Goal: Task Accomplishment & Management: Manage account settings

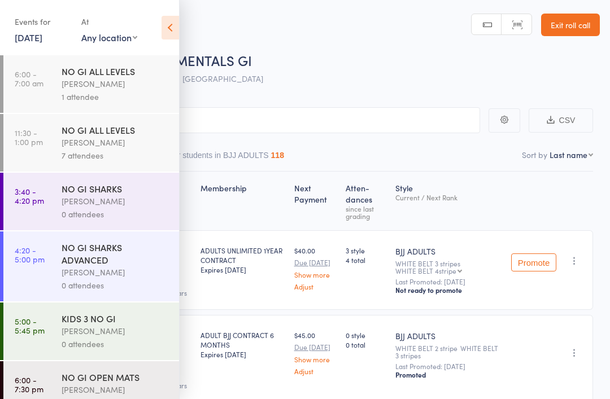
click at [85, 206] on div "[PERSON_NAME]" at bounding box center [116, 201] width 108 height 13
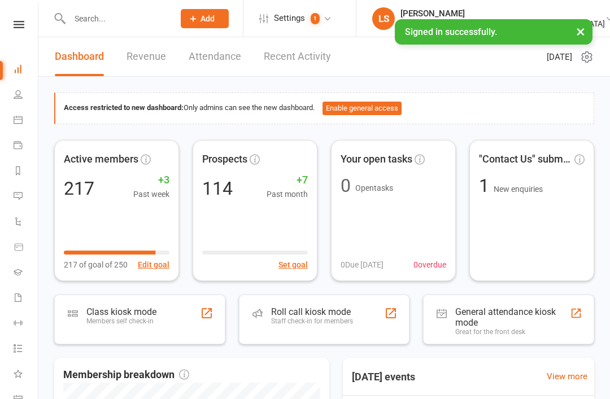
click at [345, 330] on div "Roll call kiosk mode Staff check-in for members" at bounding box center [312, 321] width 82 height 29
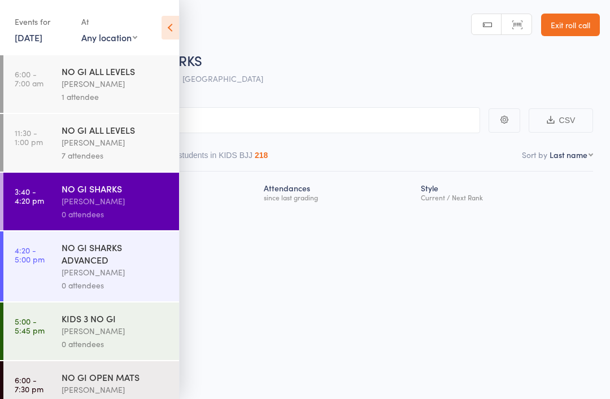
click at [292, 110] on input "search" at bounding box center [248, 120] width 463 height 26
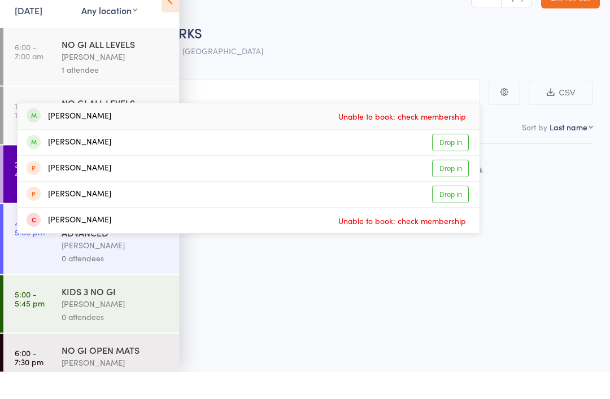
type input "Par"
click at [129, 158] on div "Parker Holmes Drop in" at bounding box center [249, 170] width 462 height 25
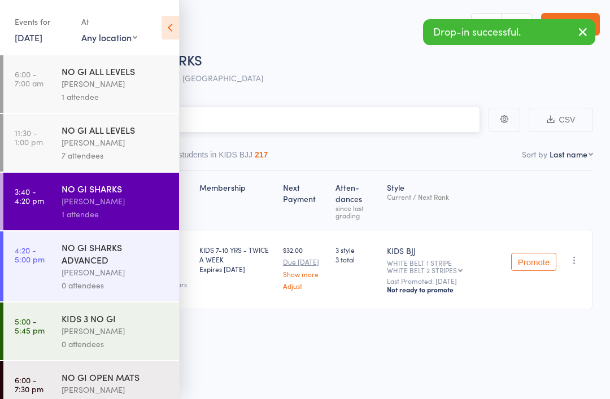
click at [296, 109] on input "search" at bounding box center [248, 120] width 463 height 26
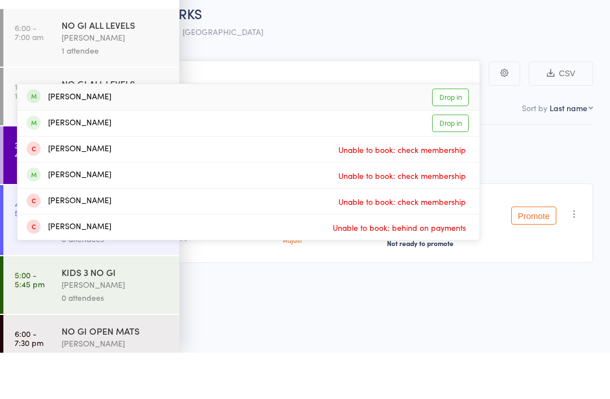
type input "Zac"
click at [453, 161] on link "Drop in" at bounding box center [450, 170] width 37 height 18
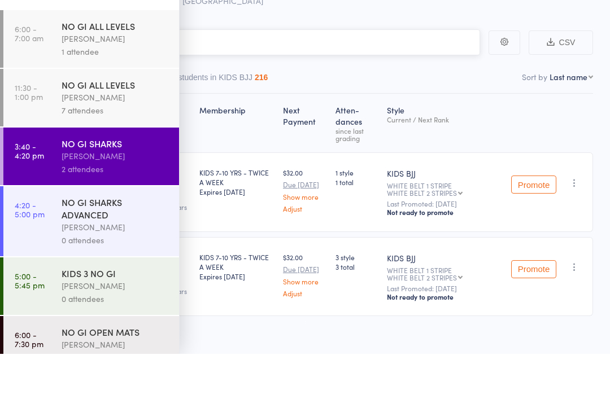
scroll to position [0, 0]
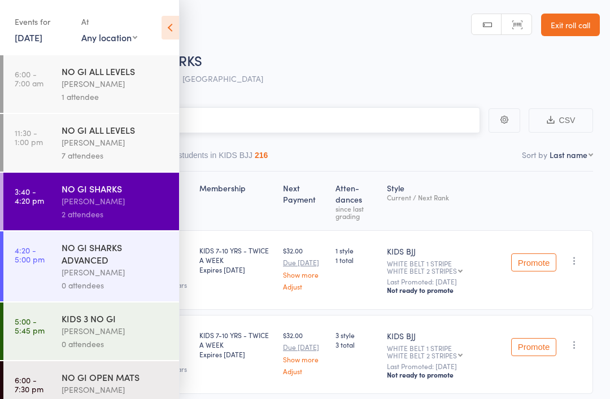
click at [321, 131] on input "search" at bounding box center [248, 120] width 463 height 26
click at [312, 116] on input "search" at bounding box center [248, 120] width 463 height 26
click at [321, 132] on input "search" at bounding box center [248, 120] width 463 height 26
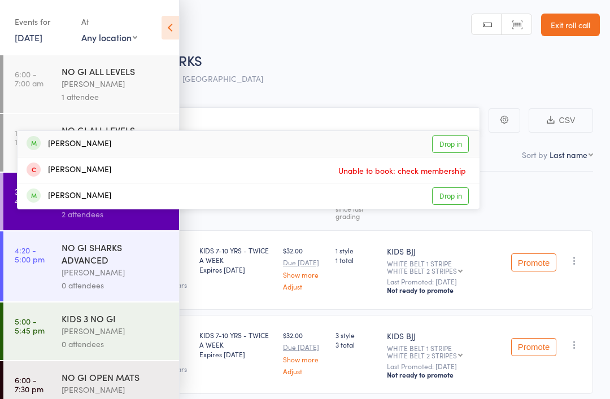
type input "J"
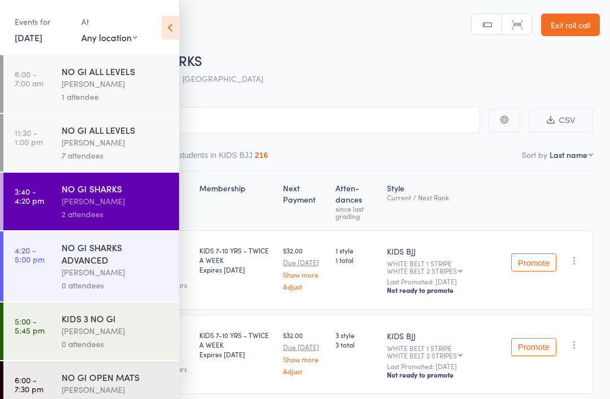
click at [172, 21] on icon at bounding box center [171, 28] width 18 height 24
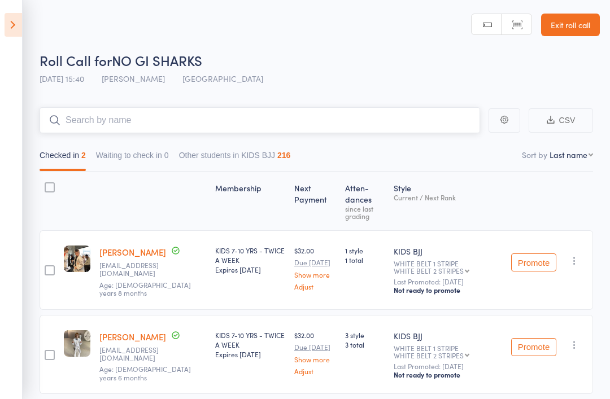
click at [154, 111] on input "search" at bounding box center [260, 120] width 441 height 26
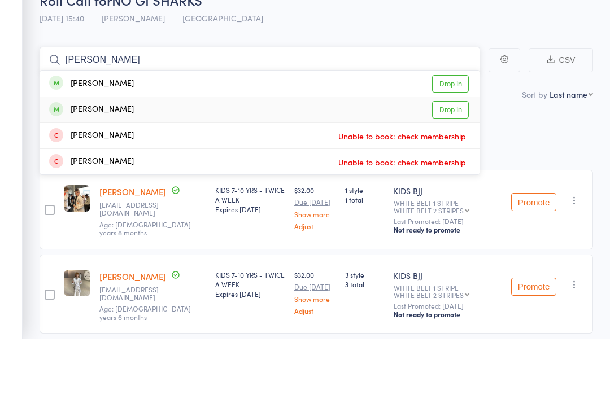
type input "Jude"
click at [448, 162] on link "Drop in" at bounding box center [450, 171] width 37 height 18
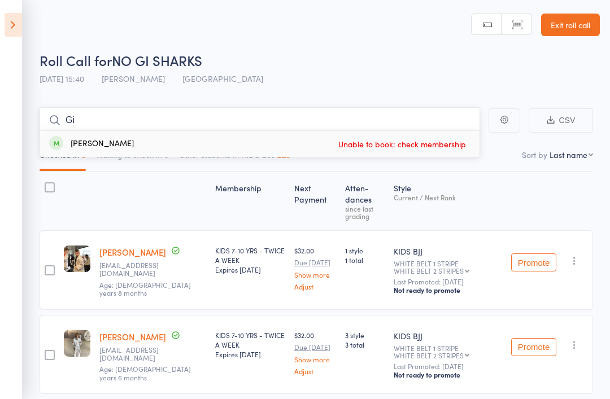
type input "Gia"
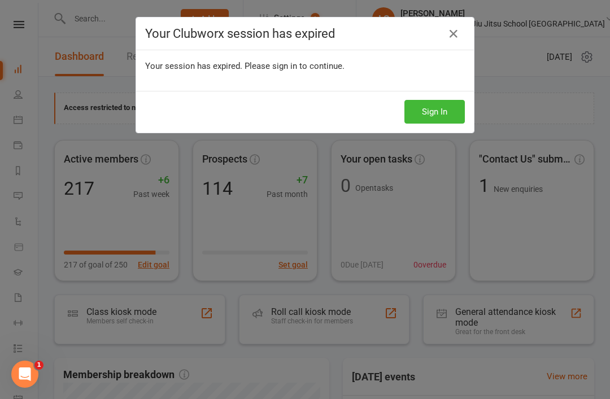
click at [441, 101] on button "Sign In" at bounding box center [435, 112] width 60 height 24
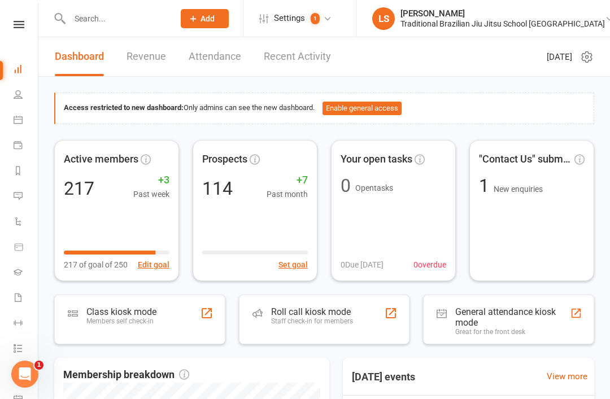
click at [95, 37] on link "Dashboard" at bounding box center [79, 56] width 49 height 39
click at [89, 21] on input "text" at bounding box center [116, 19] width 100 height 16
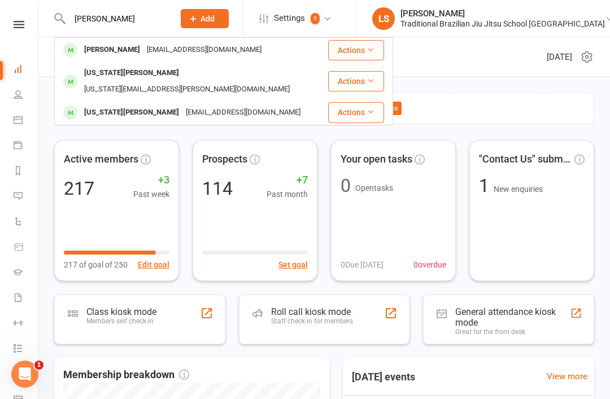
type input "Gia"
click at [116, 47] on div "Gia Smith" at bounding box center [112, 50] width 63 height 16
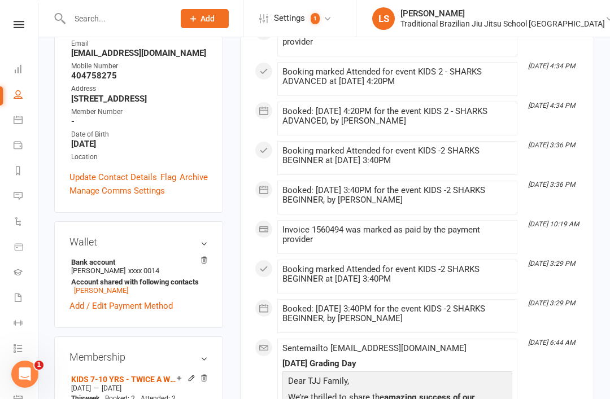
scroll to position [223, 0]
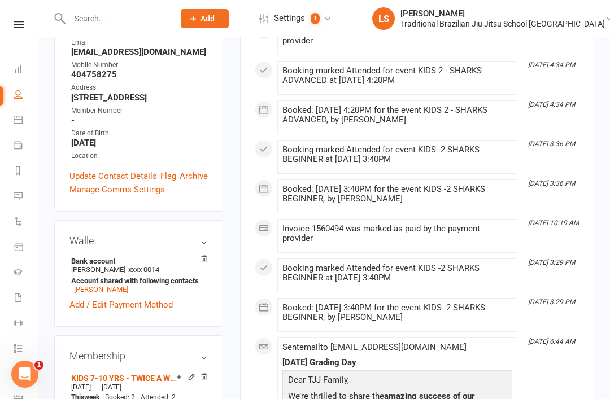
click at [190, 373] on icon at bounding box center [192, 377] width 8 height 8
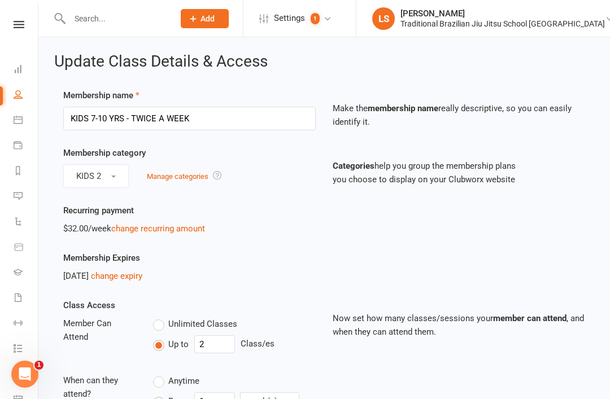
click at [124, 224] on link "change recurring amount" at bounding box center [158, 229] width 94 height 10
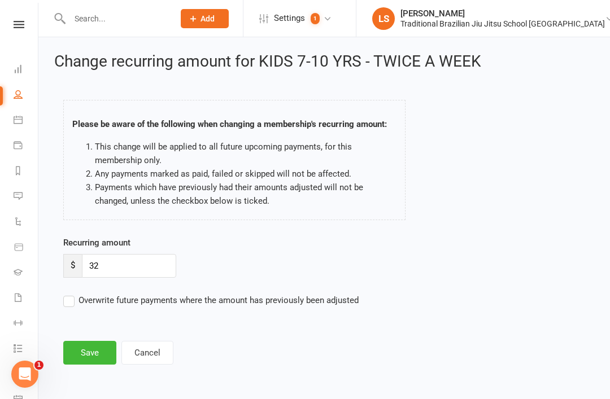
scroll to position [9, 0]
click at [103, 255] on input "32" at bounding box center [129, 266] width 94 height 24
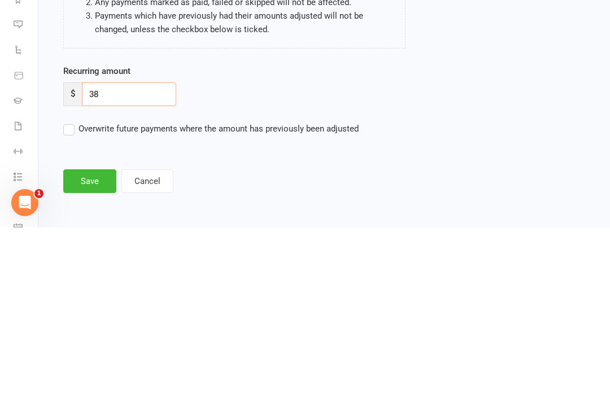
type input "38"
click at [286, 236] on div "Recurring amount $ 38" at bounding box center [257, 257] width 388 height 42
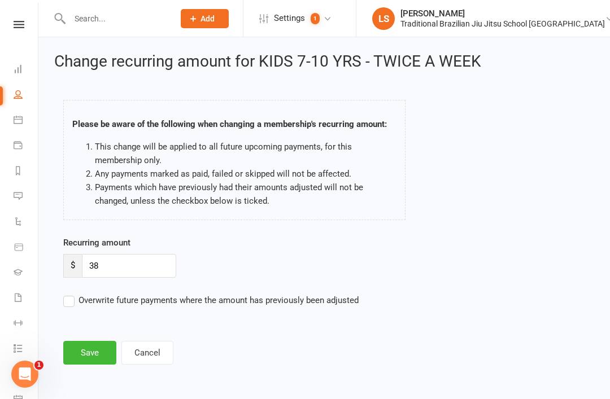
click at [84, 347] on button "Save" at bounding box center [89, 353] width 53 height 24
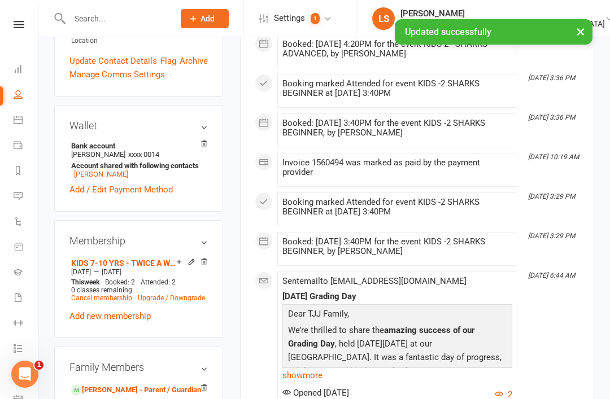
scroll to position [331, 0]
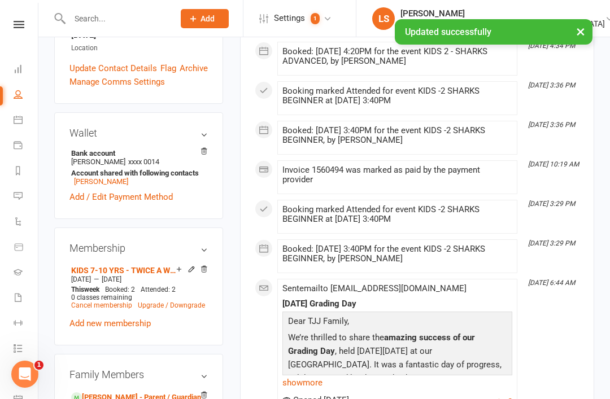
click at [197, 266] on div at bounding box center [190, 271] width 36 height 10
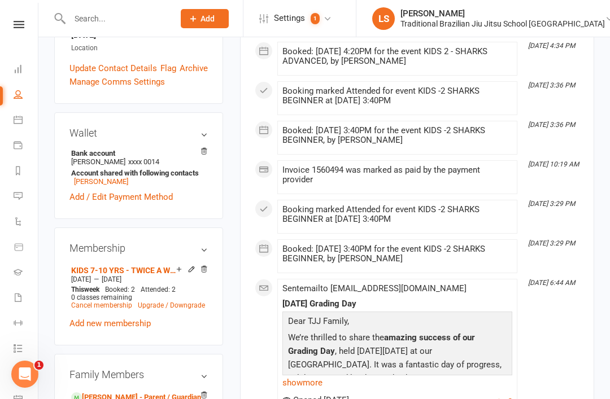
click at [191, 266] on icon at bounding box center [192, 270] width 8 height 8
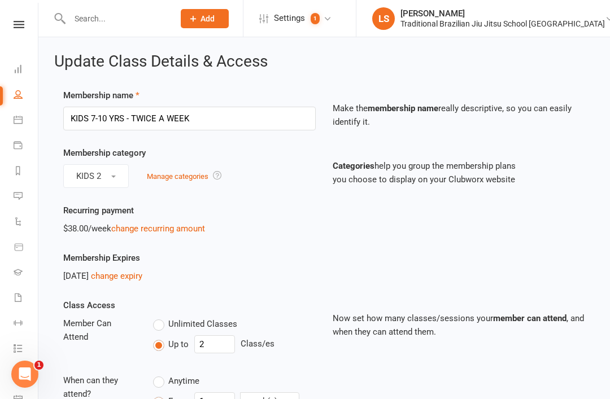
click at [172, 327] on span "Unlimited Classes" at bounding box center [202, 324] width 69 height 12
click at [160, 318] on input "Unlimited Classes" at bounding box center [156, 318] width 7 height 0
type input "0"
click at [194, 107] on input "KIDS 7-10 YRS - TWICE A WEEK" at bounding box center [189, 119] width 253 height 24
click at [206, 116] on input "KIDS 7-10 YRS - TWICE A WEEK" at bounding box center [189, 119] width 253 height 24
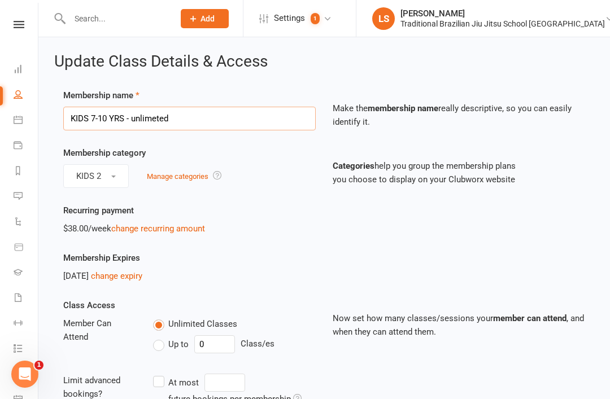
type input "KIDS 7-10 YRS - unlimeted"
click at [281, 177] on div "KIDS 2 Manage categories" at bounding box center [189, 176] width 253 height 24
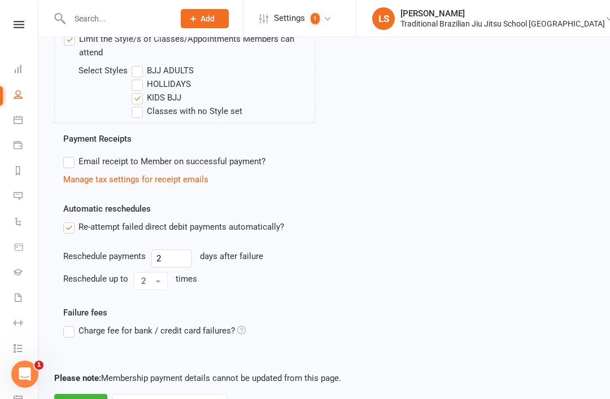
scroll to position [544, 0]
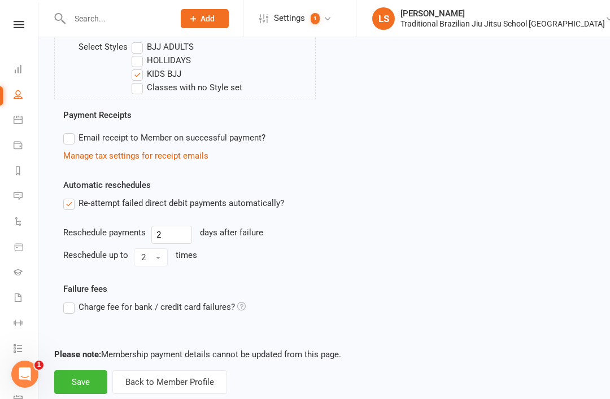
click at [81, 383] on button "Save" at bounding box center [80, 383] width 53 height 24
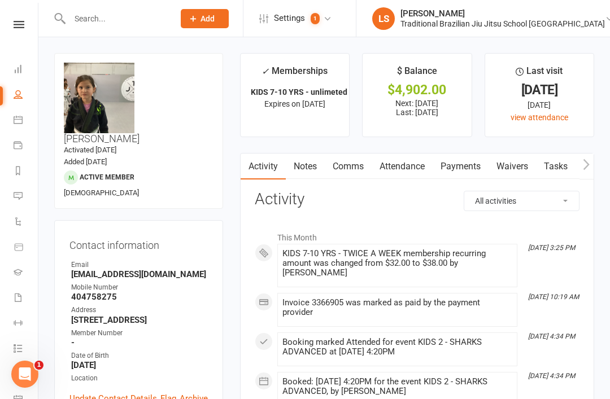
click at [468, 4] on li "LS Liam Slattery Traditional Brazilian Jiu Jitsu School Australia My profile My…" at bounding box center [483, 18] width 254 height 37
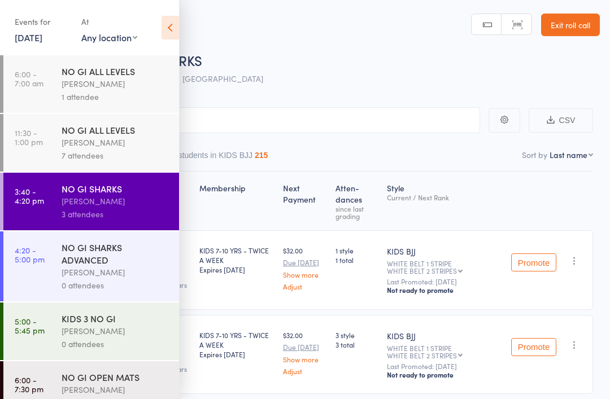
click at [178, 23] on icon at bounding box center [171, 28] width 18 height 24
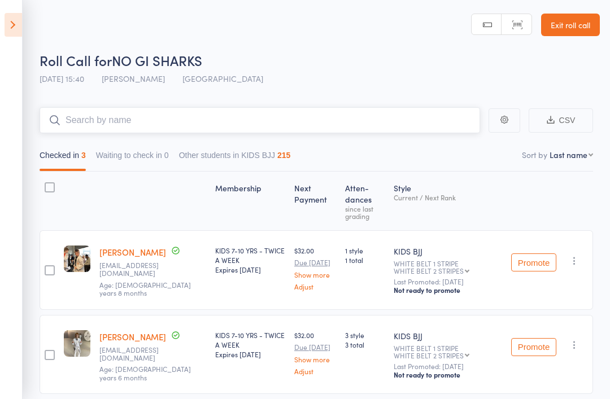
click at [182, 116] on input "search" at bounding box center [260, 120] width 441 height 26
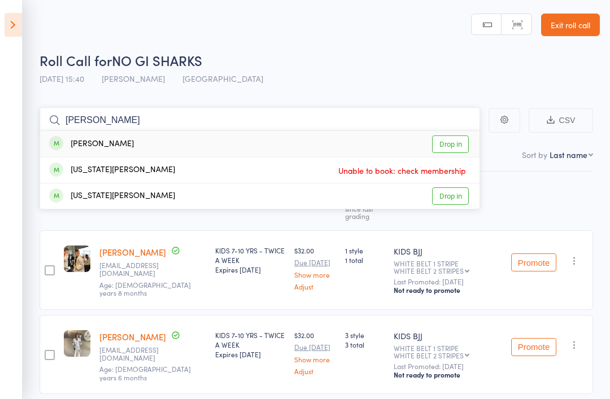
type input "[PERSON_NAME]"
click at [449, 146] on link "Drop in" at bounding box center [450, 145] width 37 height 18
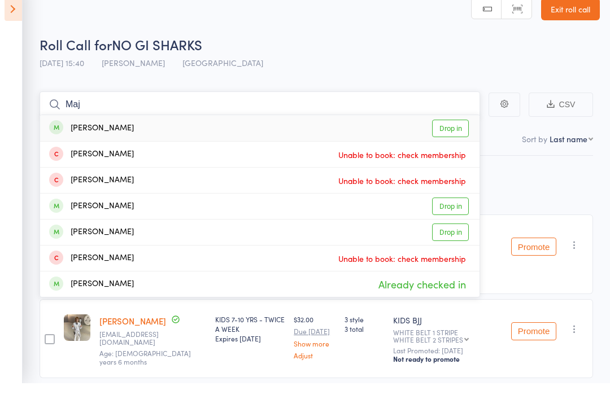
type input "Maj"
click at [445, 136] on link "Drop in" at bounding box center [450, 145] width 37 height 18
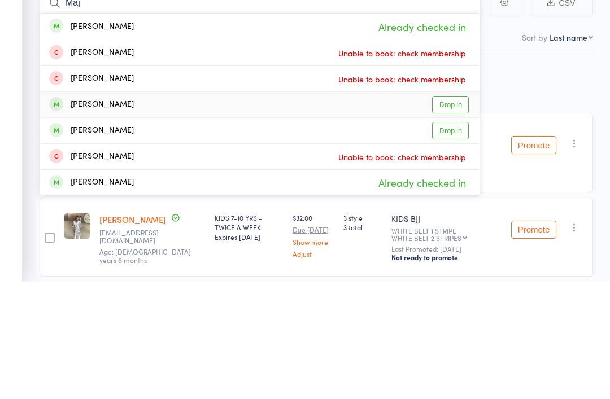
type input "Maj"
click at [451, 214] on link "Drop in" at bounding box center [450, 223] width 37 height 18
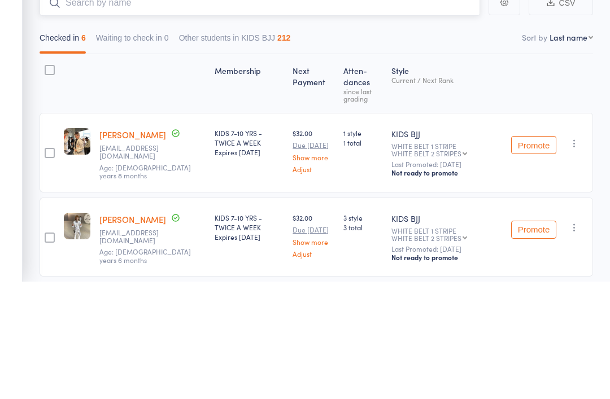
type input "A"
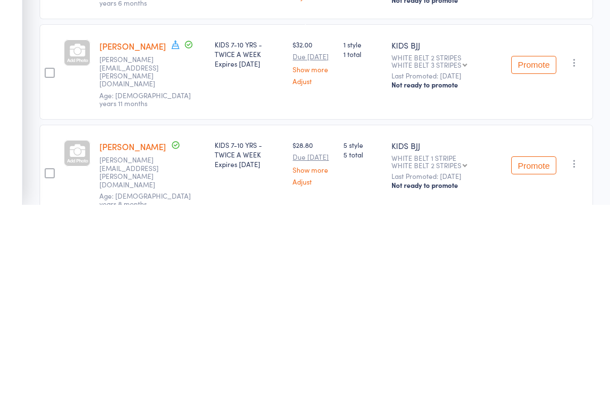
scroll to position [181, 0]
type input "M"
click at [142, 319] on div "Archie Majlinger Danielle.majlinger@gmail.com Age: 6 years 8 months" at bounding box center [152, 366] width 115 height 95
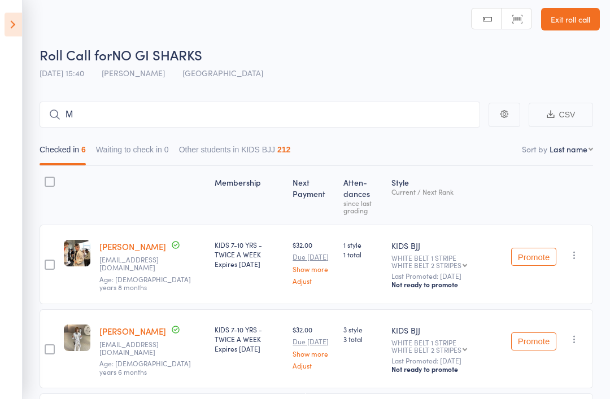
scroll to position [0, 0]
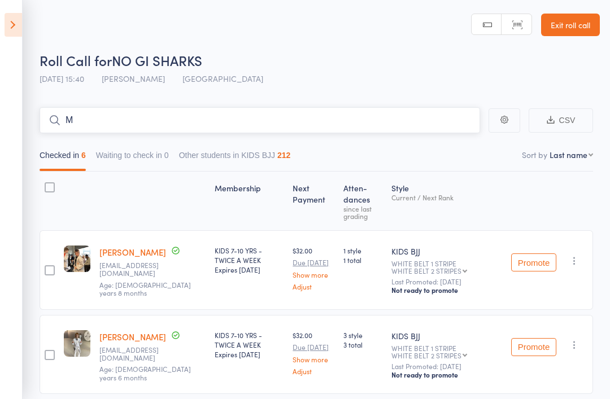
click at [412, 127] on input "M" at bounding box center [260, 120] width 441 height 26
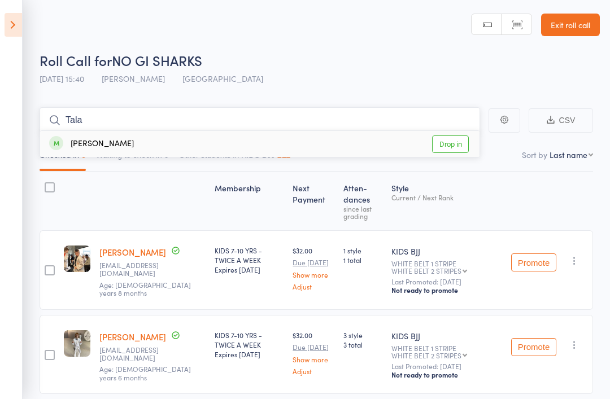
type input "Tala"
click at [123, 142] on div "Lennox Talanoa" at bounding box center [91, 144] width 85 height 13
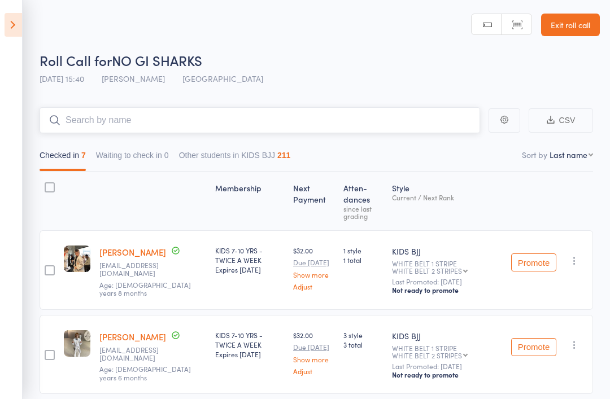
click at [301, 123] on input "search" at bounding box center [260, 120] width 441 height 26
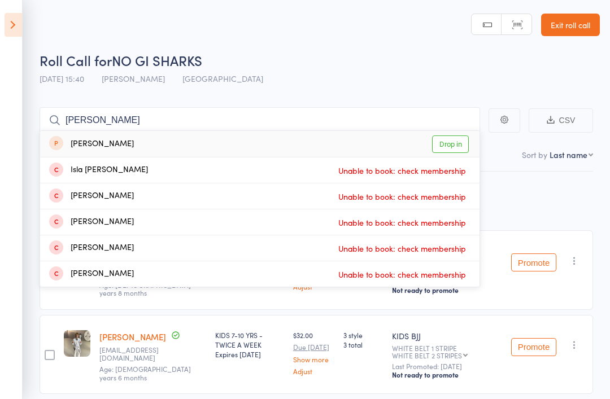
click at [369, 48] on header "Roll Call for NO GI SHARKS 15 Aug 15:40 Philipe Glazer Gold Coast GYM Manual se…" at bounding box center [305, 45] width 610 height 90
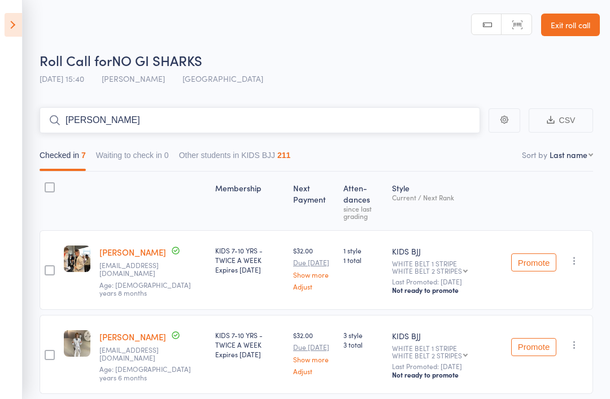
click at [252, 116] on input "[PERSON_NAME]" at bounding box center [260, 120] width 441 height 26
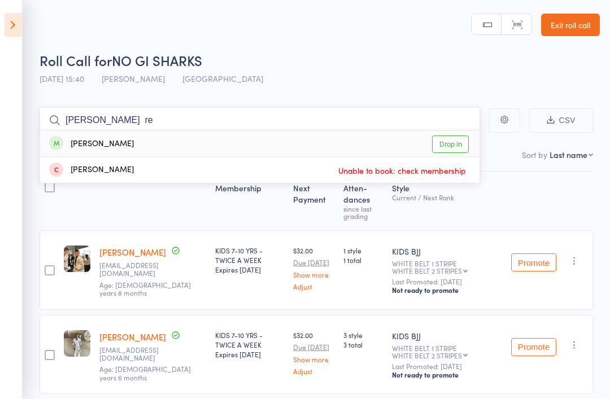
type input "Leo re"
click at [192, 144] on div "Leonardo Ruby Drop in" at bounding box center [260, 144] width 440 height 26
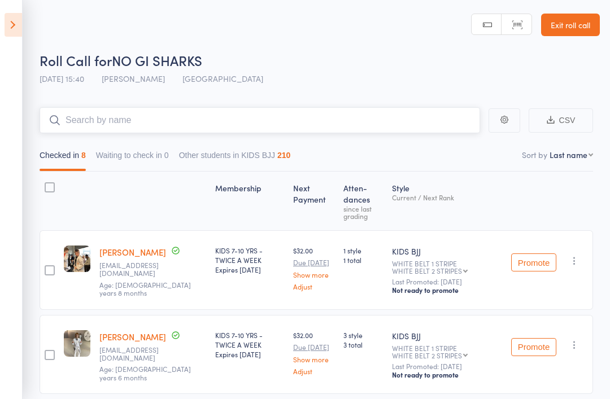
click at [227, 123] on input "search" at bounding box center [260, 120] width 441 height 26
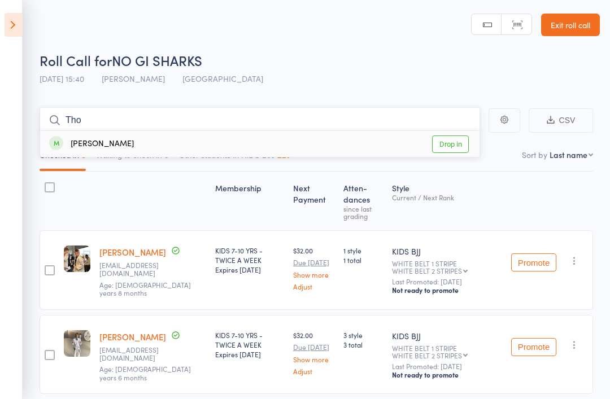
type input "Tho"
click at [462, 140] on link "Drop in" at bounding box center [450, 145] width 37 height 18
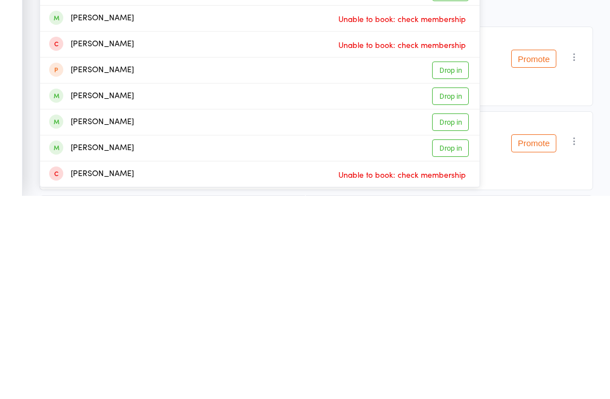
type input "Luca"
click at [451, 292] on link "Drop in" at bounding box center [450, 301] width 37 height 18
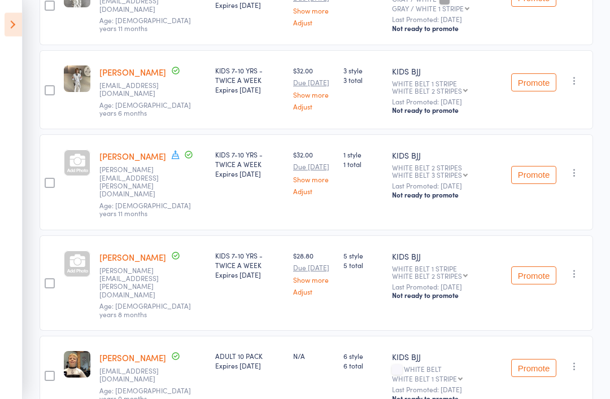
scroll to position [434, 0]
click at [105, 150] on link "Jaxon Majlinger" at bounding box center [132, 156] width 67 height 12
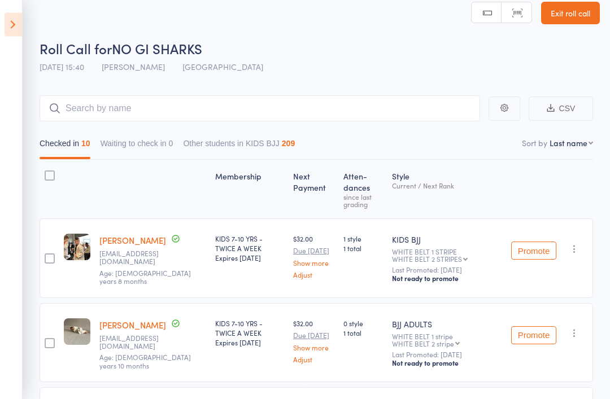
scroll to position [0, 0]
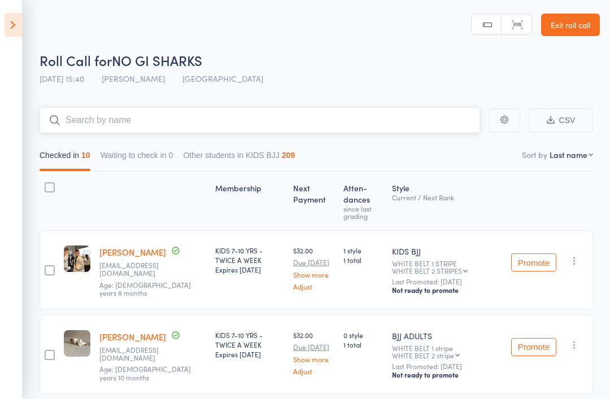
click at [290, 119] on input "search" at bounding box center [260, 120] width 441 height 26
click at [316, 81] on div "Roll Call for NO GI SHARKS 15 Aug 15:40 Philipe Glazer Gold Coast GYM" at bounding box center [320, 71] width 560 height 40
click at [191, 121] on input "search" at bounding box center [260, 120] width 441 height 26
click at [273, 47] on header "Roll Call for NO GI SHARKS 15 Aug 15:40 Philipe Glazer Gold Coast GYM Manual se…" at bounding box center [305, 45] width 610 height 90
click at [129, 331] on link "Luca Filingeri" at bounding box center [132, 337] width 67 height 12
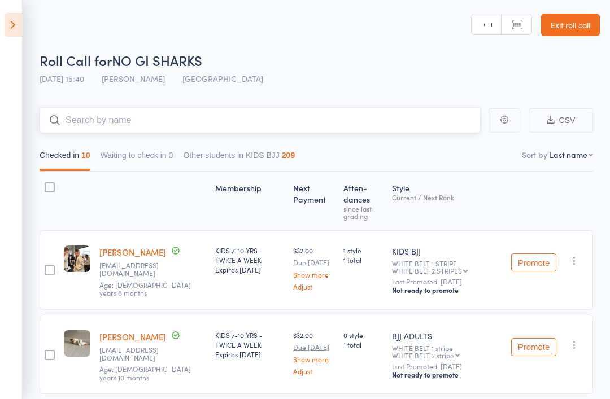
click at [404, 111] on input "search" at bounding box center [260, 120] width 441 height 26
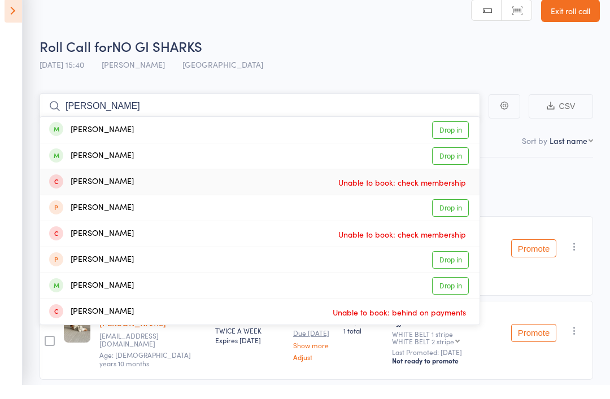
type input "Charlie schmid"
click at [129, 184] on div "frankie Schmid Unable to book: check membership" at bounding box center [260, 196] width 440 height 25
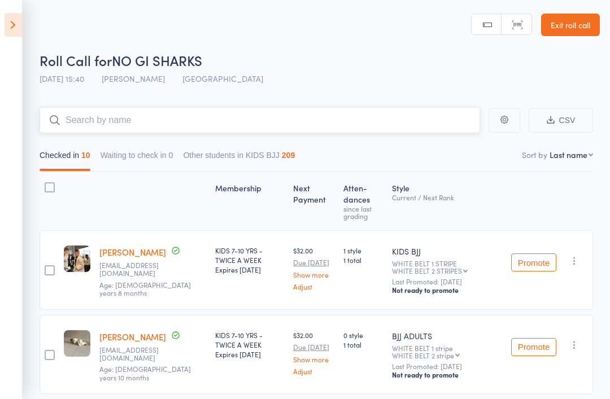
click at [131, 125] on input "search" at bounding box center [260, 120] width 441 height 26
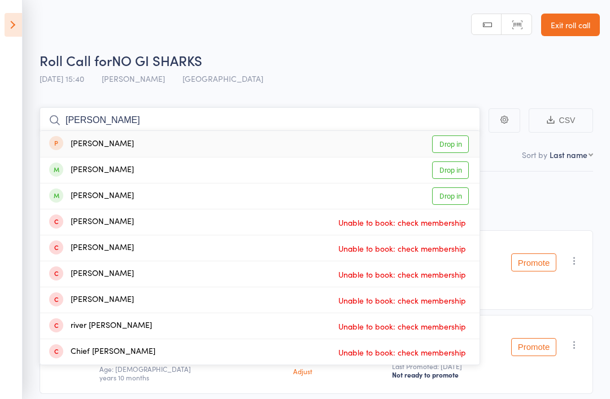
type input "Kai d"
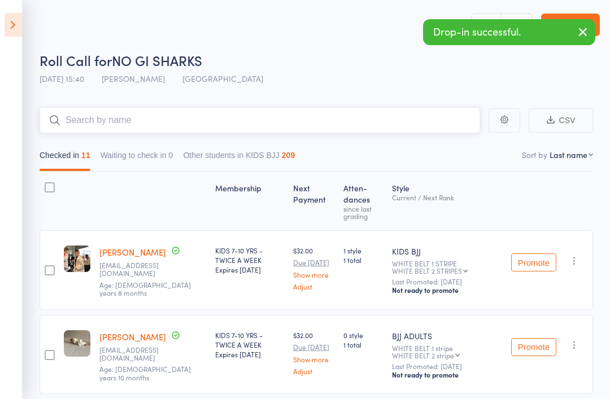
click at [251, 115] on input "search" at bounding box center [260, 120] width 441 height 26
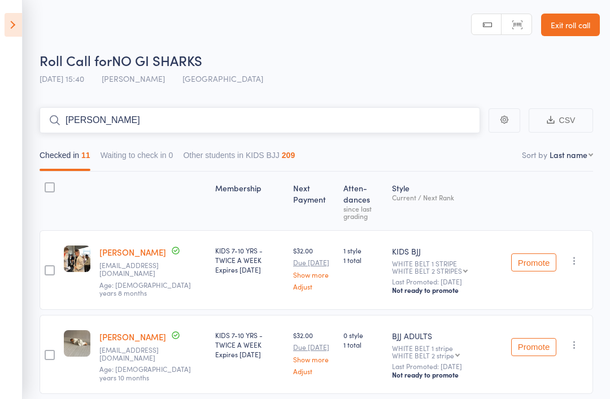
click at [201, 121] on input "Kai" at bounding box center [260, 120] width 441 height 26
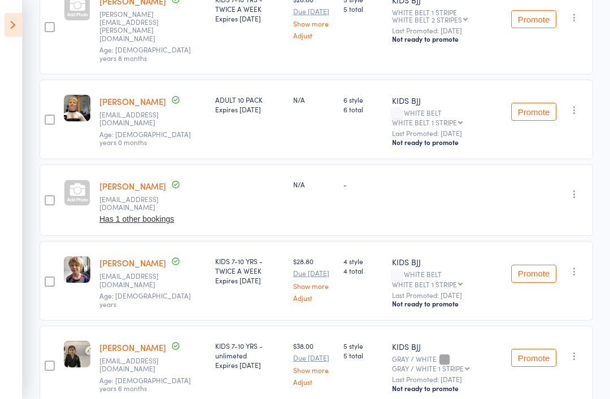
scroll to position [688, 0]
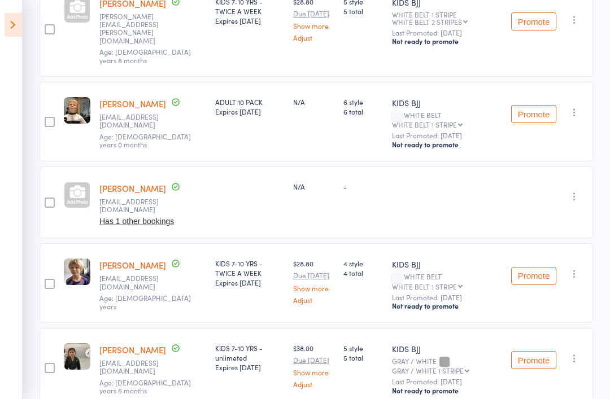
click at [573, 191] on icon "button" at bounding box center [574, 196] width 11 height 11
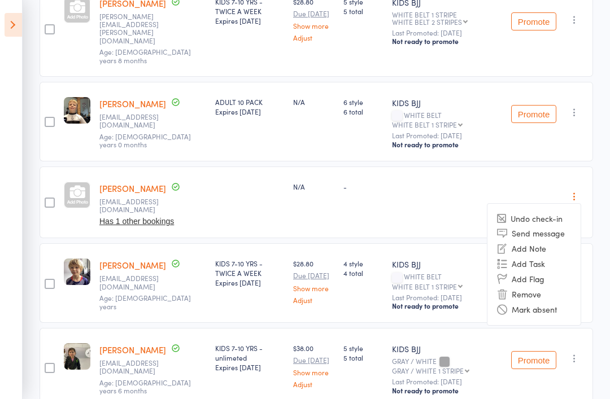
click at [542, 212] on li "Undo check-in" at bounding box center [534, 219] width 93 height 14
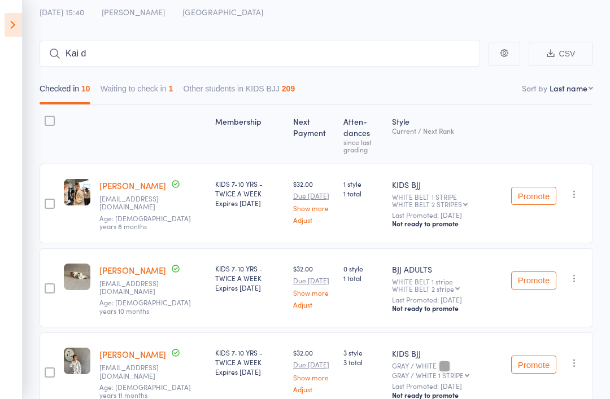
scroll to position [65, 0]
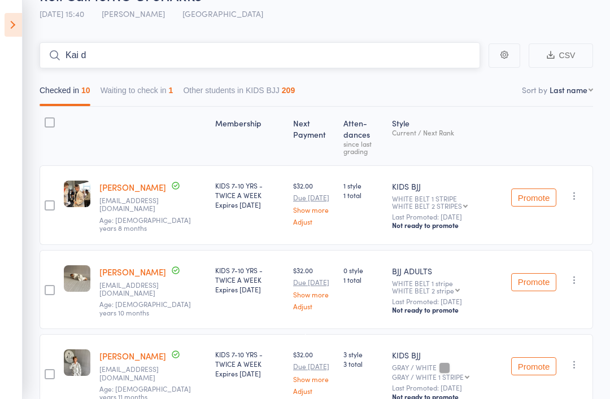
click at [111, 58] on input "Kai d" at bounding box center [260, 55] width 441 height 26
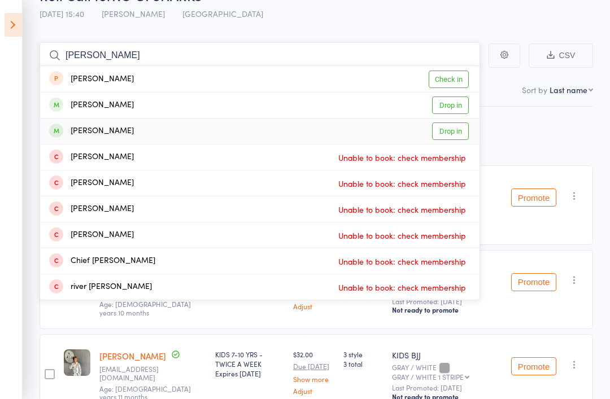
type input "Kai"
click at [454, 131] on link "Drop in" at bounding box center [450, 132] width 37 height 18
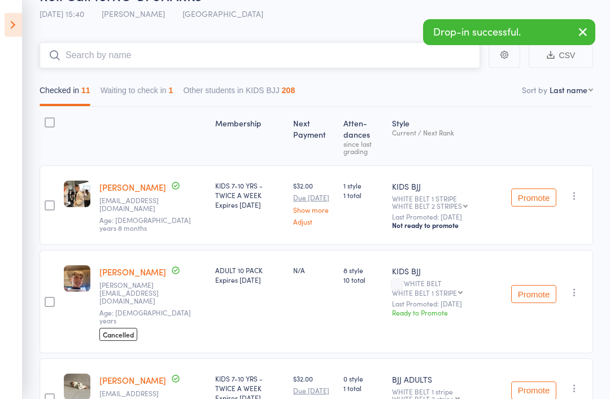
click at [140, 93] on button "Waiting to check in 1" at bounding box center [137, 93] width 73 height 26
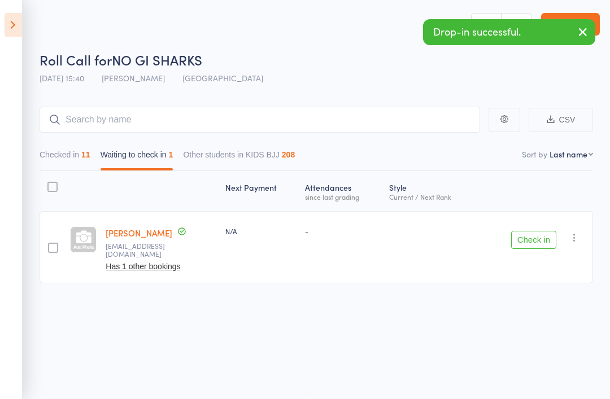
click at [570, 232] on icon "button" at bounding box center [574, 237] width 11 height 11
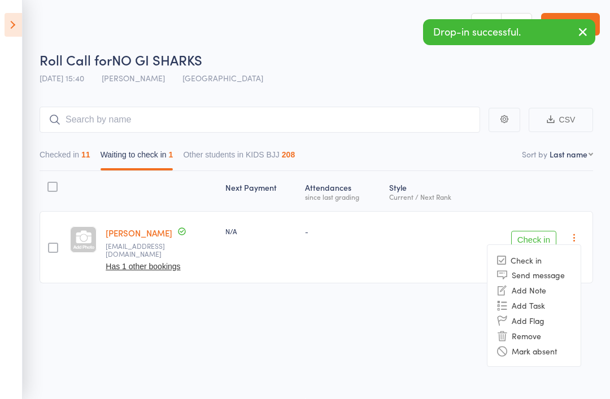
click at [533, 328] on li "Remove" at bounding box center [534, 335] width 93 height 15
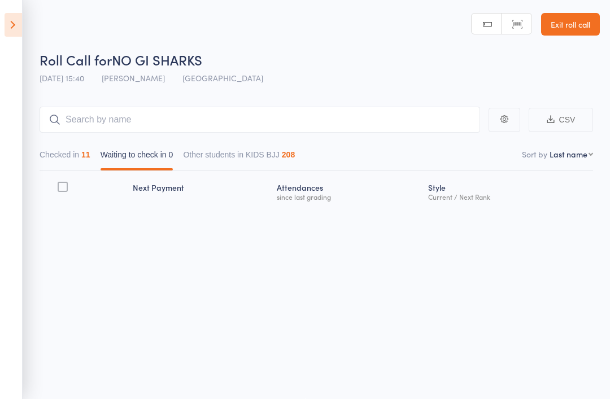
click at [59, 150] on button "Checked in 11" at bounding box center [65, 158] width 51 height 26
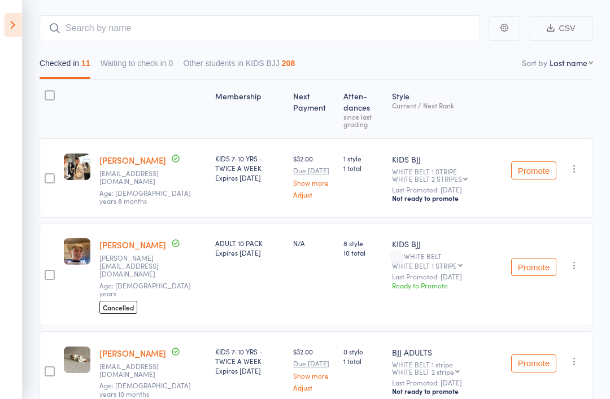
scroll to position [102, 0]
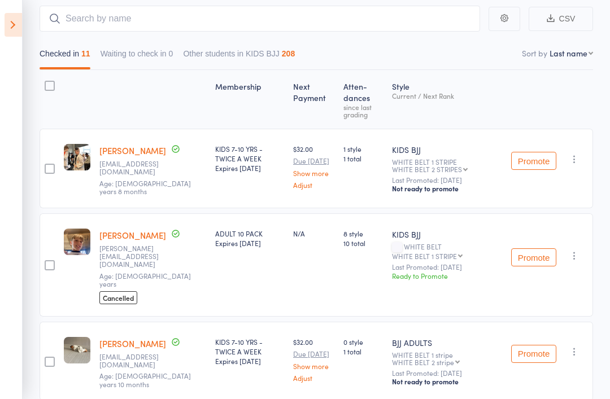
click at [118, 292] on span "Cancelled" at bounding box center [118, 298] width 38 height 13
click at [106, 229] on link "Kai Dattein" at bounding box center [132, 235] width 67 height 12
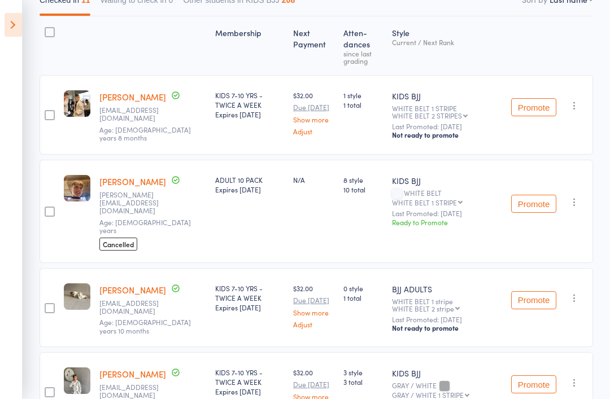
scroll to position [154, 0]
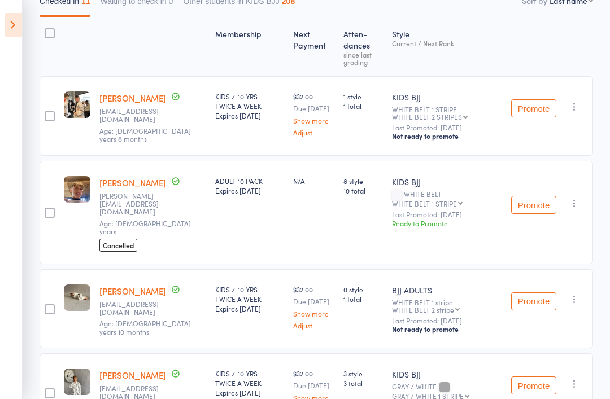
click at [10, 21] on icon at bounding box center [14, 25] width 18 height 24
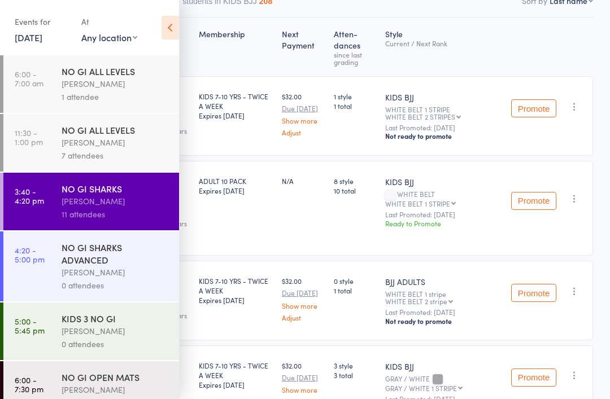
click at [100, 273] on div "Philipe Glazer" at bounding box center [116, 272] width 108 height 13
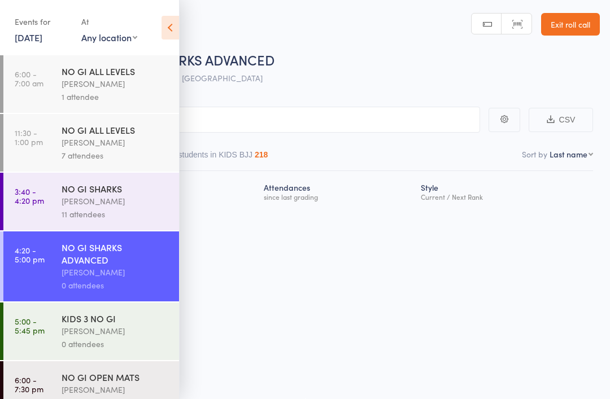
click at [164, 26] on icon at bounding box center [171, 28] width 18 height 24
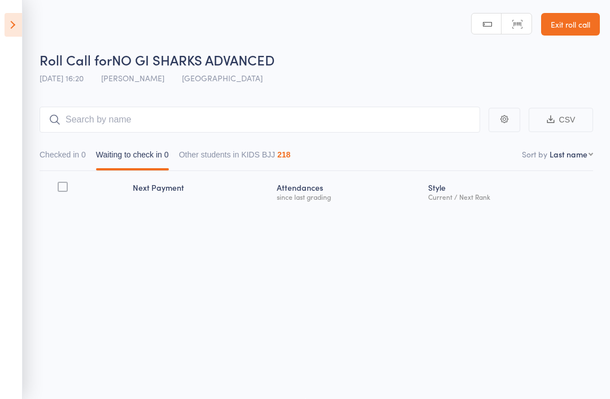
click at [59, 151] on button "Checked in 0" at bounding box center [63, 158] width 46 height 26
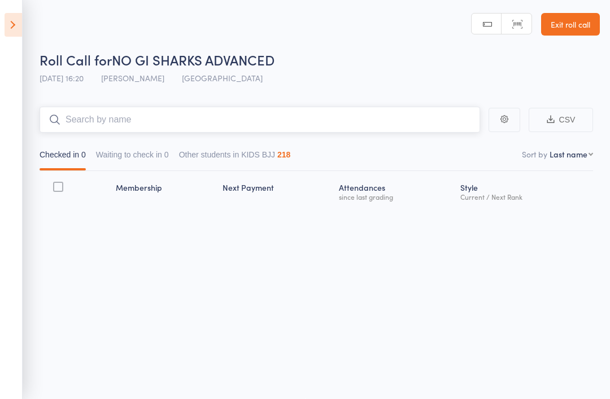
click at [193, 110] on input "search" at bounding box center [260, 120] width 441 height 26
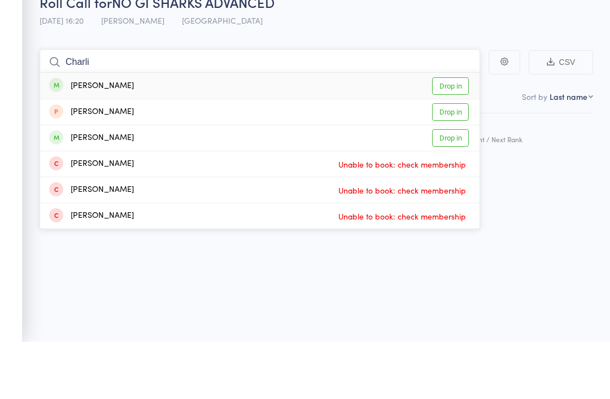
type input "Charli"
click at [454, 187] on link "Drop in" at bounding box center [450, 196] width 37 height 18
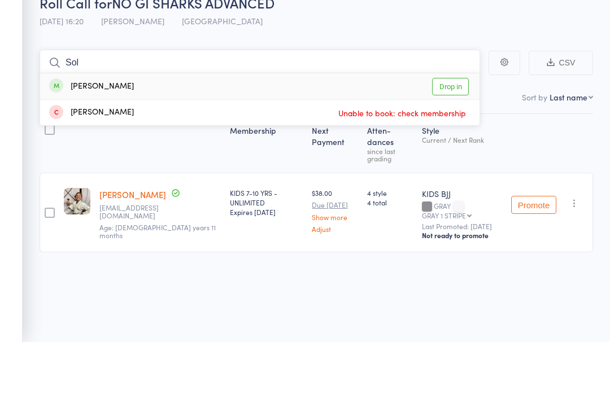
type input "Sol"
click at [453, 135] on link "Drop in" at bounding box center [450, 144] width 37 height 18
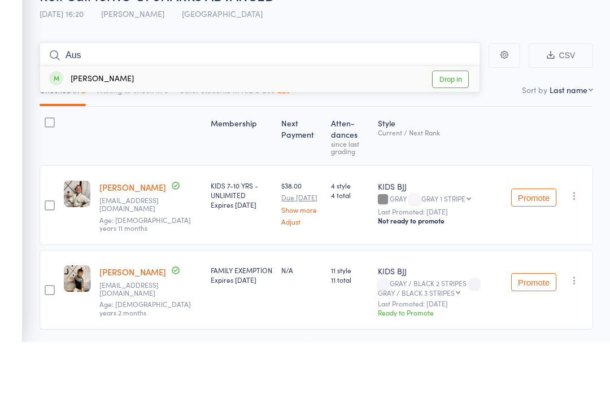
type input "Aus"
click at [449, 128] on link "Drop in" at bounding box center [450, 137] width 37 height 18
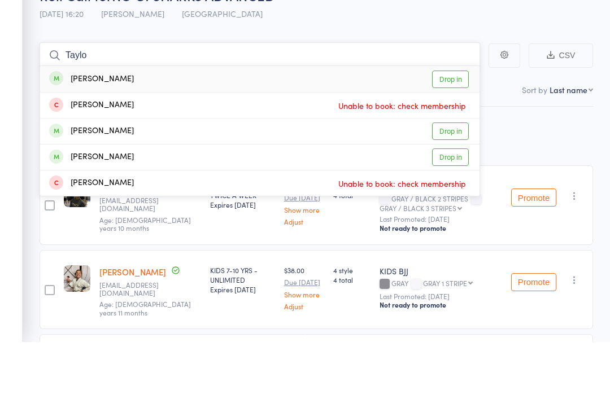
type input "Taylo"
click at [446, 128] on link "Drop in" at bounding box center [450, 137] width 37 height 18
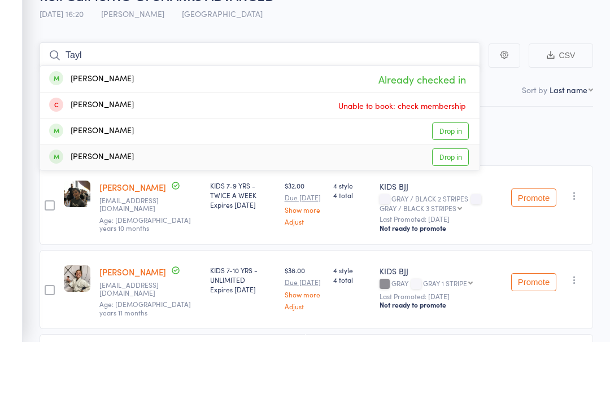
type input "Tayl"
click at [454, 206] on link "Drop in" at bounding box center [450, 215] width 37 height 18
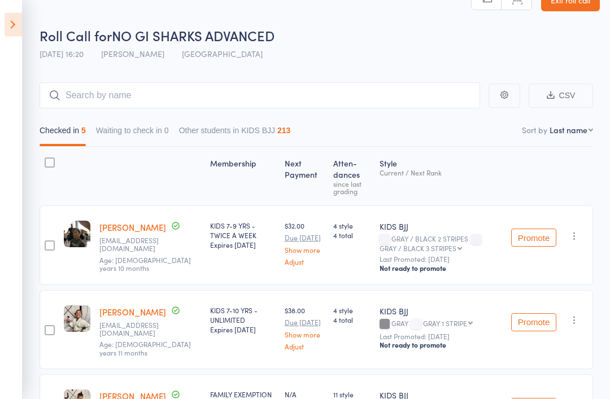
scroll to position [0, 0]
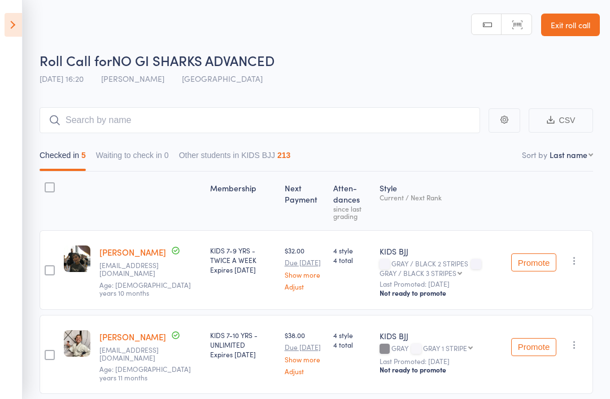
click at [15, 27] on icon at bounding box center [14, 25] width 18 height 24
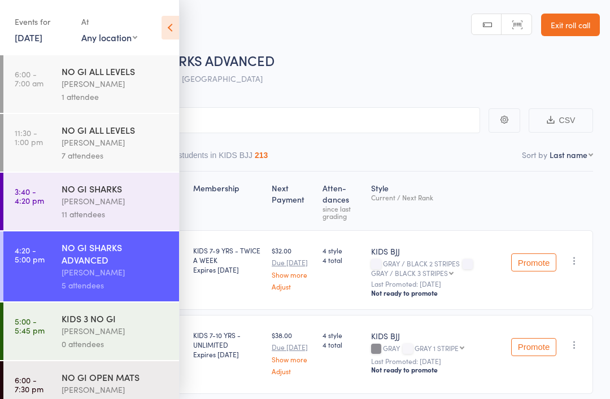
click at [88, 208] on div "Philipe Glazer" at bounding box center [116, 201] width 108 height 13
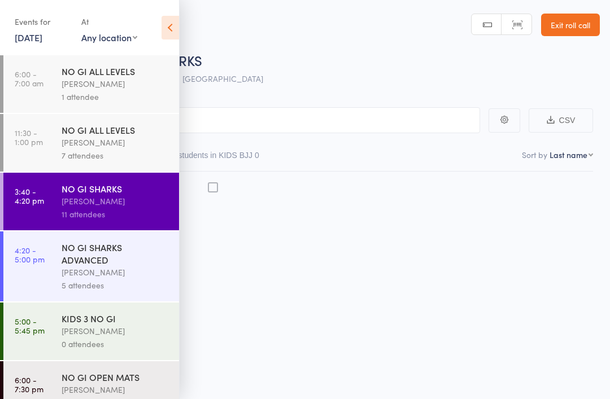
click at [85, 199] on div "Philipe Glazer" at bounding box center [116, 201] width 108 height 13
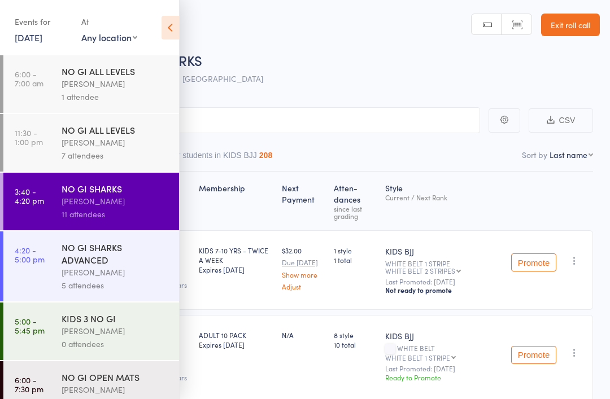
click at [171, 20] on icon at bounding box center [171, 28] width 18 height 24
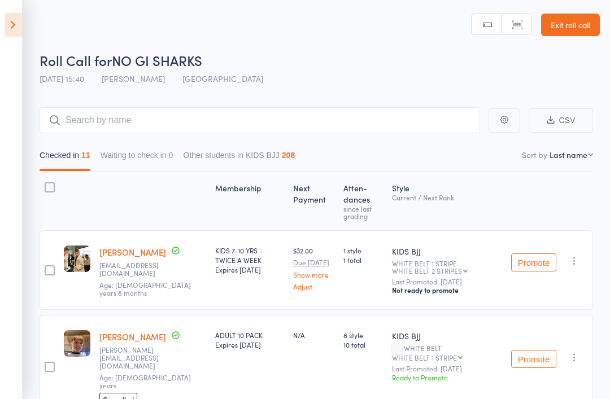
click at [16, 23] on icon at bounding box center [14, 25] width 18 height 24
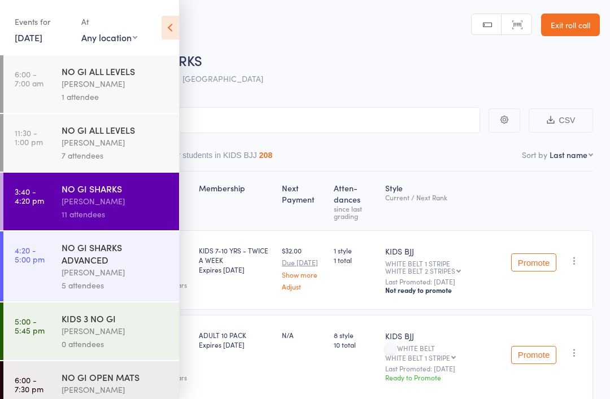
click at [85, 266] on div "NO GI SHARKS ADVANCED" at bounding box center [116, 253] width 108 height 25
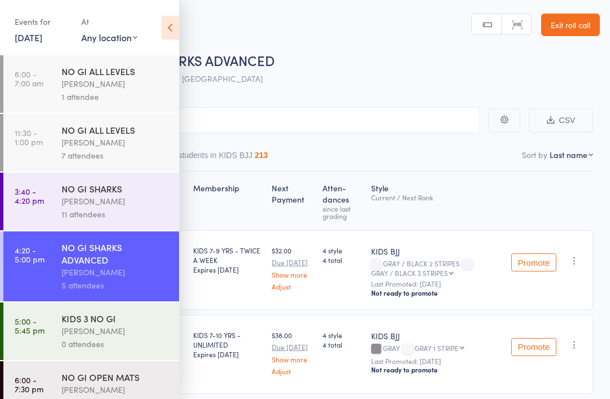
click at [172, 25] on icon at bounding box center [171, 28] width 18 height 24
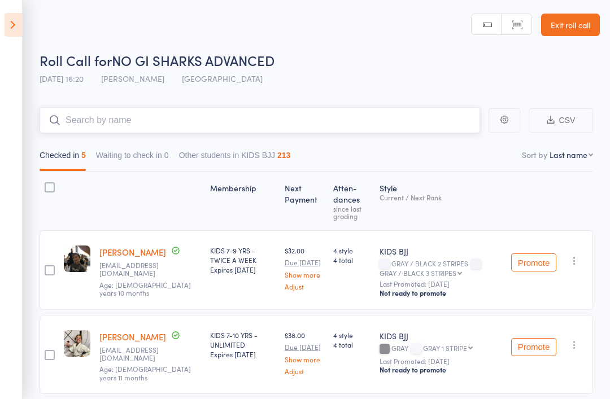
click at [239, 120] on input "search" at bounding box center [260, 120] width 441 height 26
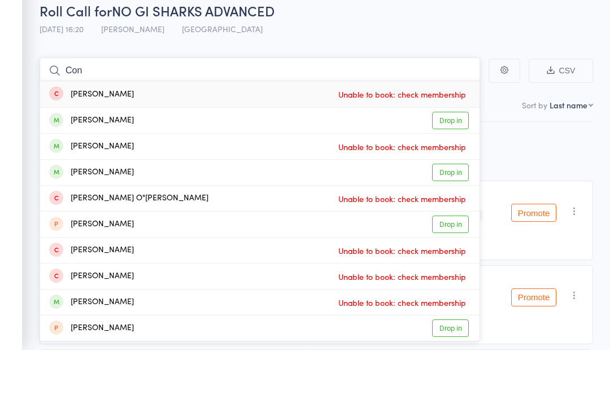
type input "Con"
click at [451, 214] on link "Drop in" at bounding box center [450, 223] width 37 height 18
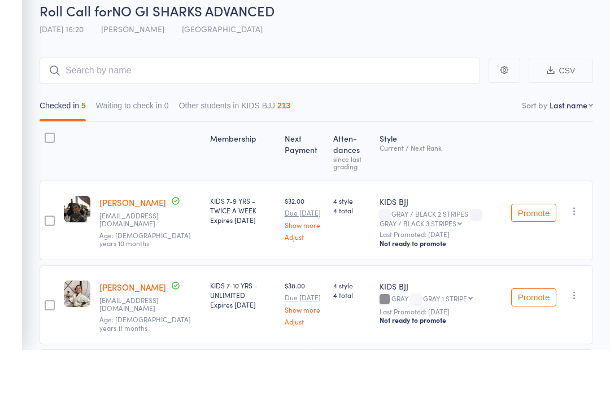
scroll to position [50, 0]
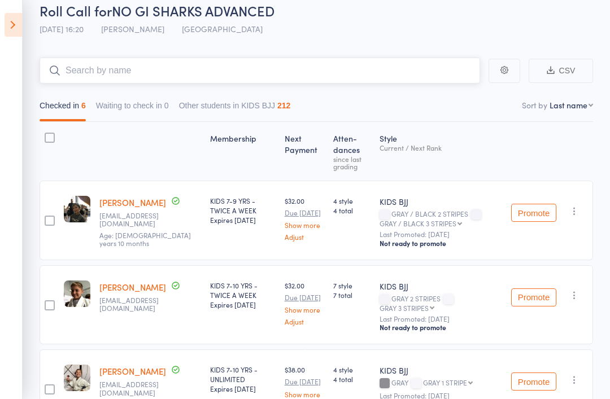
click at [133, 63] on input "search" at bounding box center [260, 71] width 441 height 26
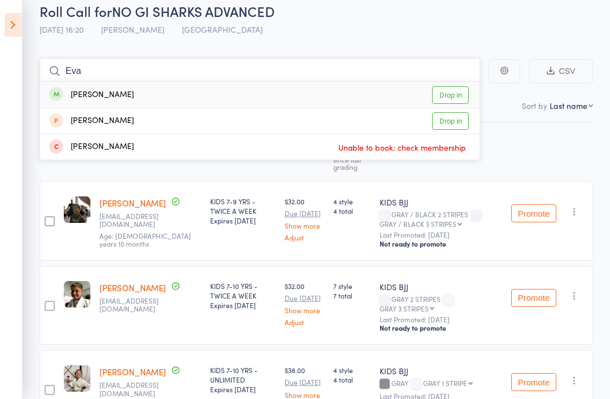
type input "Eva"
click at [457, 94] on link "Drop in" at bounding box center [450, 95] width 37 height 18
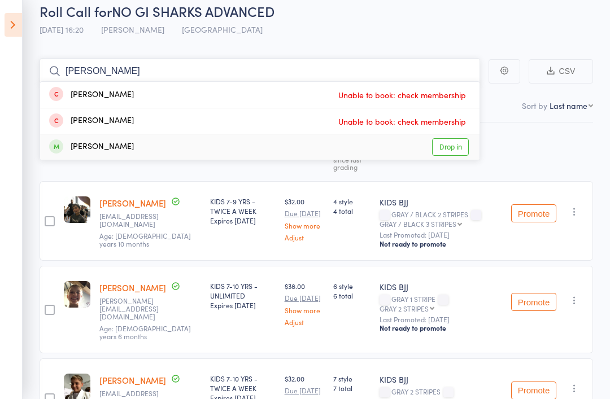
type input "Louis"
click at [446, 154] on link "Drop in" at bounding box center [450, 147] width 37 height 18
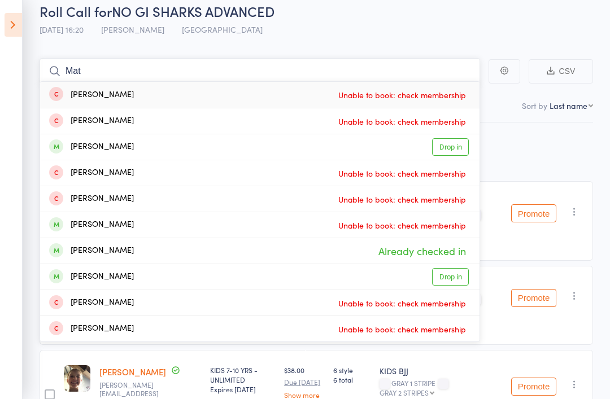
type input "Mat"
click at [457, 147] on link "Drop in" at bounding box center [450, 147] width 37 height 18
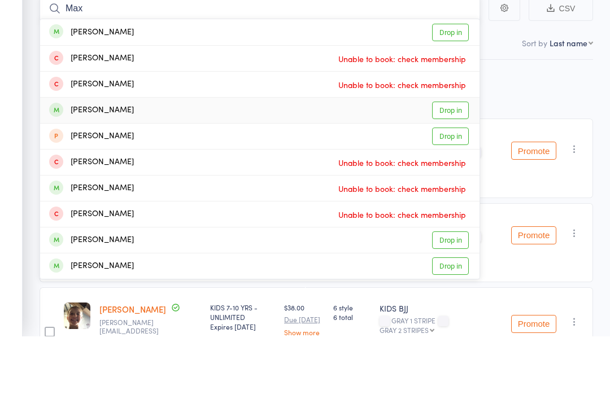
type input "Max"
click at [456, 164] on link "Drop in" at bounding box center [450, 173] width 37 height 18
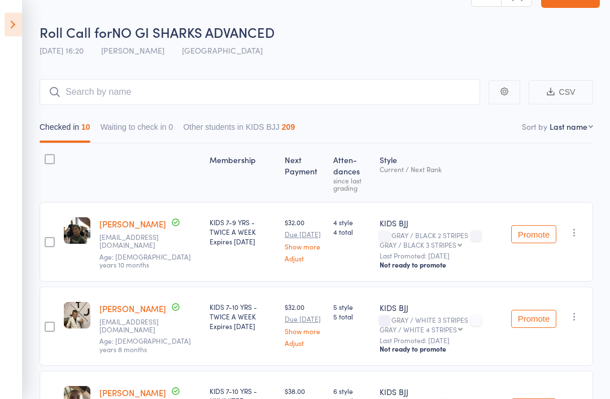
scroll to position [0, 0]
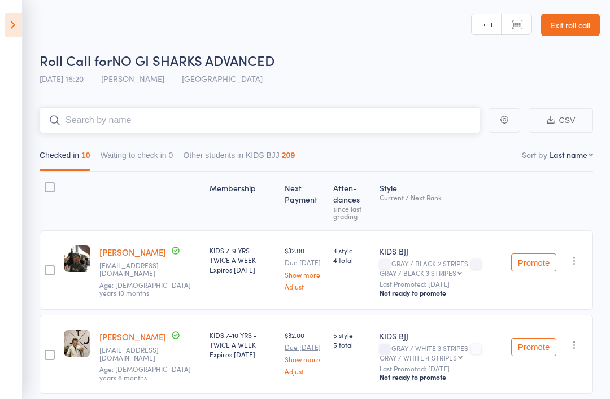
click at [378, 123] on input "search" at bounding box center [260, 120] width 441 height 26
type input "S"
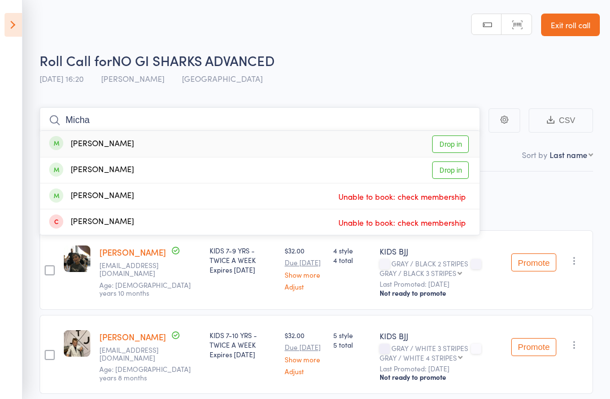
type input "Micha"
click at [459, 173] on link "Drop in" at bounding box center [450, 171] width 37 height 18
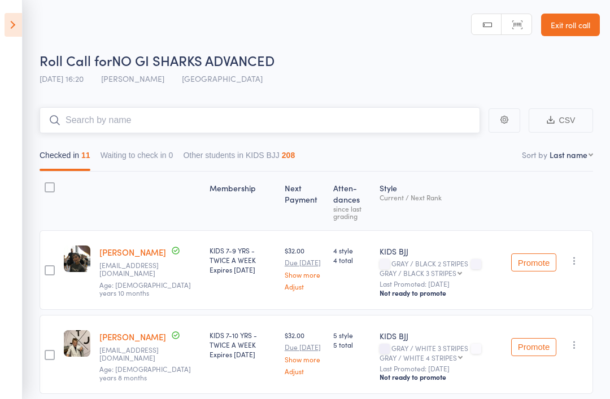
click at [88, 118] on input "search" at bounding box center [260, 120] width 441 height 26
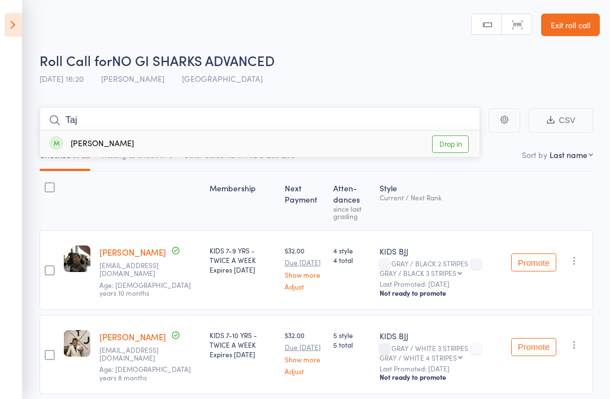
type input "Taj"
click at [83, 149] on div "Taj Webster" at bounding box center [91, 144] width 85 height 13
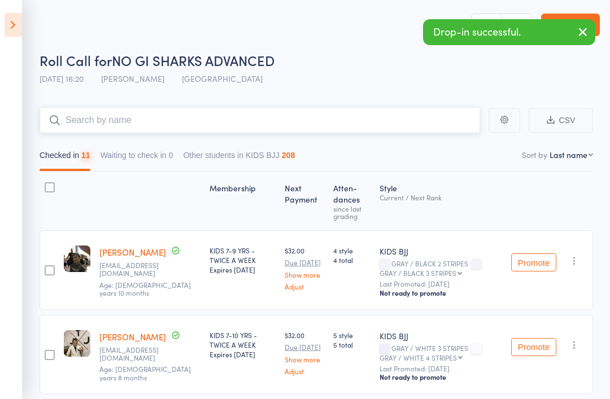
click at [77, 118] on input "search" at bounding box center [260, 120] width 441 height 26
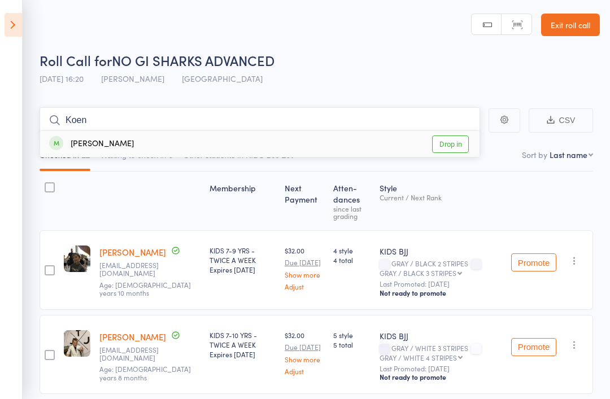
type input "Koen"
click at [64, 145] on div "Koen Webster" at bounding box center [91, 144] width 85 height 13
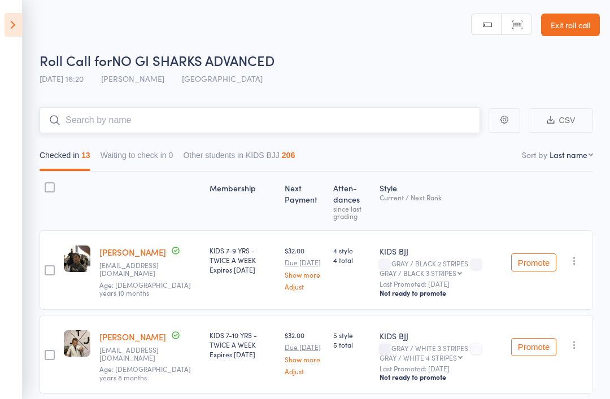
type input "D"
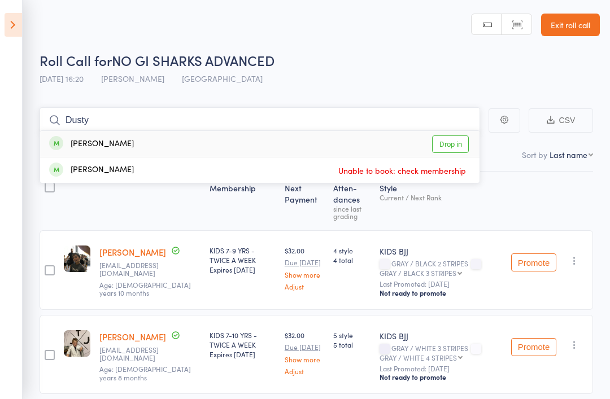
type input "Dusty"
click at [164, 134] on div "Dusty Peach Drop in" at bounding box center [260, 144] width 440 height 26
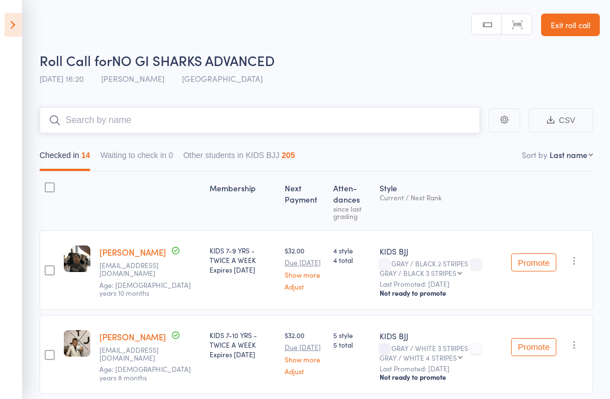
type input "B"
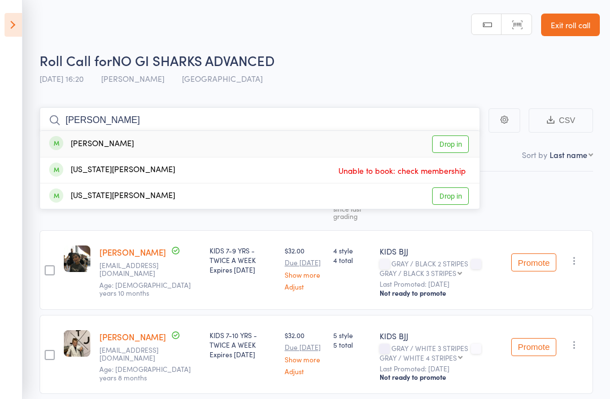
type input "Gia"
click at [457, 143] on link "Drop in" at bounding box center [450, 145] width 37 height 18
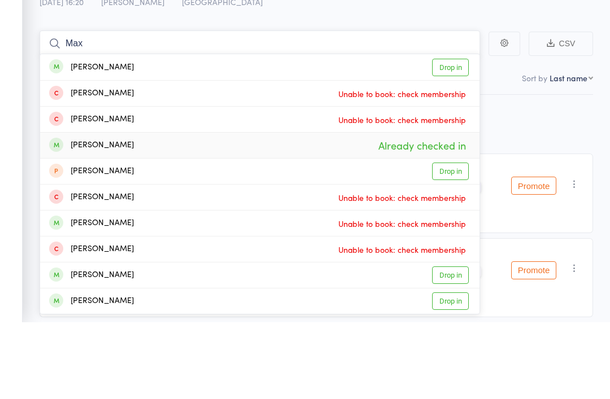
type input "Max"
click at [201, 210] on div "maxwell Ruby Already checked in" at bounding box center [260, 222] width 440 height 25
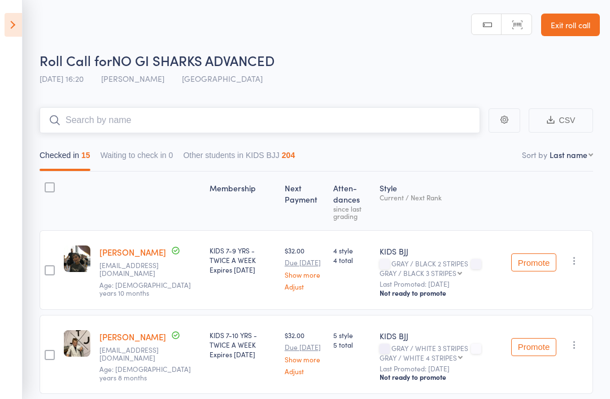
click at [85, 127] on input "search" at bounding box center [260, 120] width 441 height 26
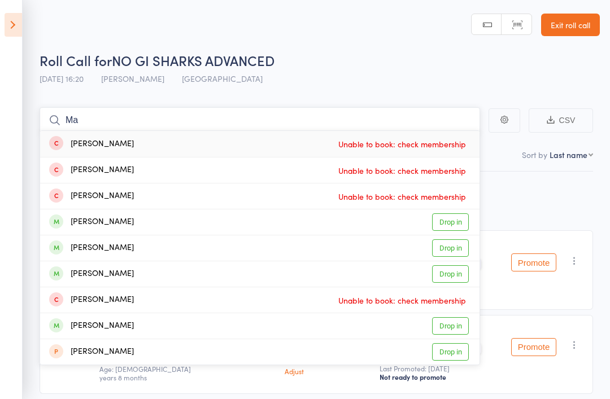
type input "M"
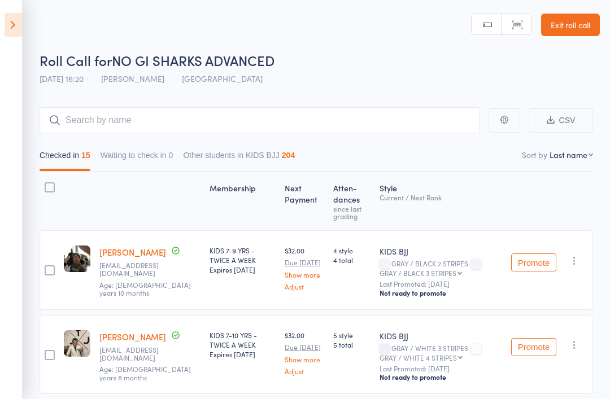
click at [275, 125] on input "search" at bounding box center [260, 120] width 441 height 26
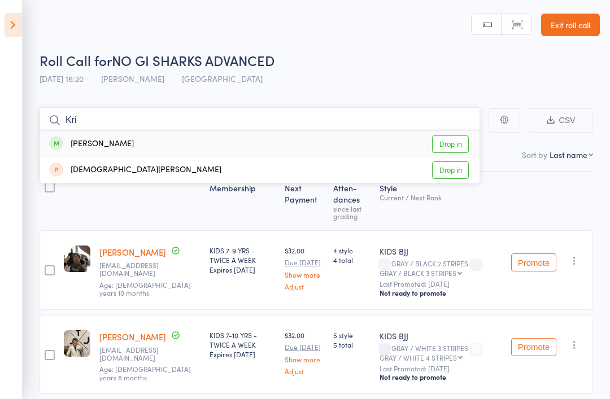
type input "Kri"
click at [144, 138] on div "Nacim Kribich Drop in" at bounding box center [260, 144] width 440 height 26
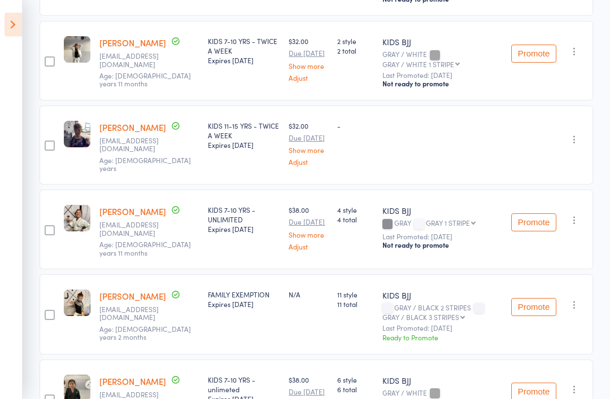
scroll to position [644, 0]
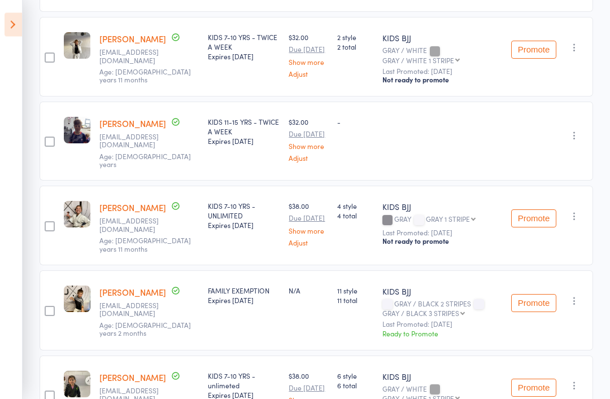
click at [580, 131] on icon "button" at bounding box center [574, 136] width 11 height 11
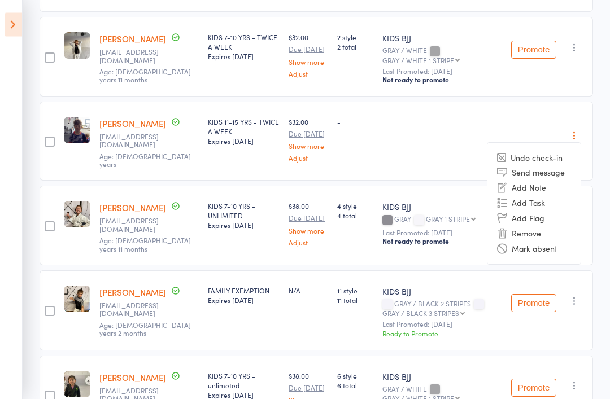
scroll to position [644, 0]
click at [532, 226] on li "Remove" at bounding box center [534, 233] width 93 height 15
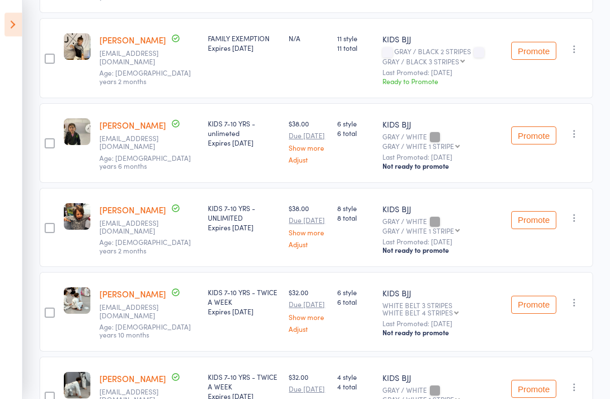
scroll to position [897, 0]
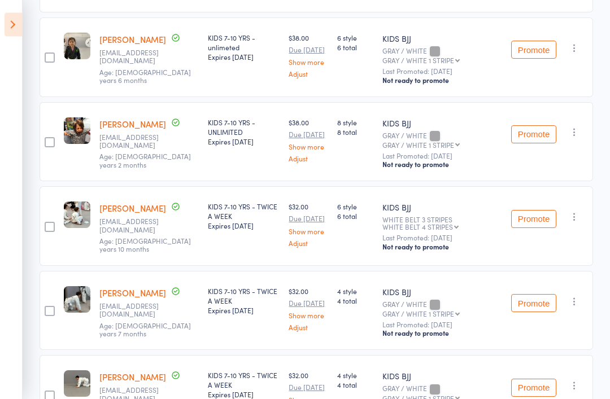
click at [16, 14] on icon at bounding box center [14, 25] width 18 height 24
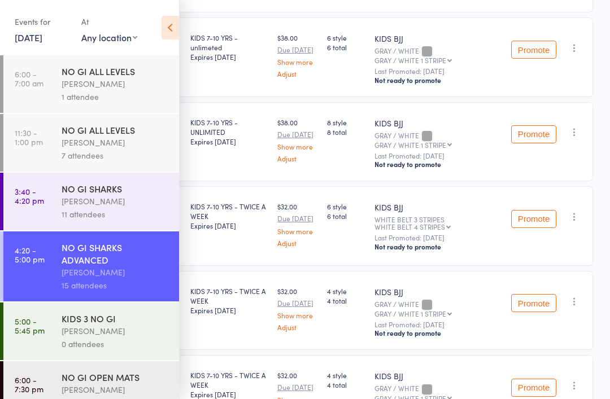
click at [88, 350] on div "0 attendees" at bounding box center [116, 344] width 108 height 13
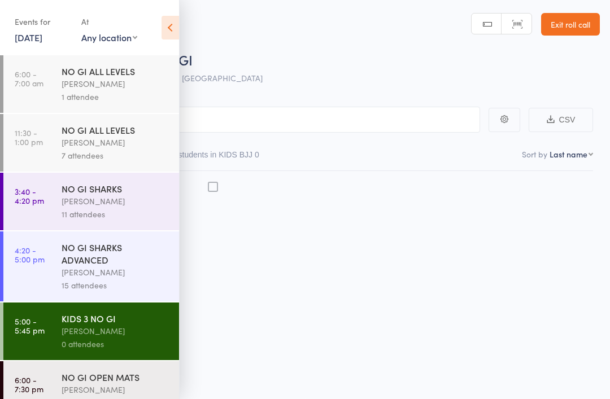
scroll to position [8, 0]
click at [172, 20] on icon at bounding box center [171, 28] width 18 height 24
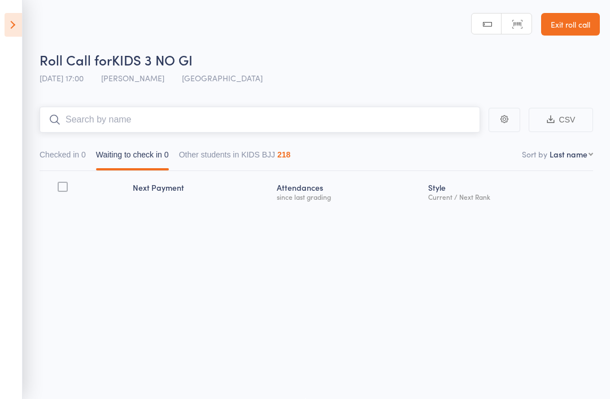
click at [264, 107] on input "search" at bounding box center [260, 120] width 441 height 26
click at [64, 152] on button "Checked in 0" at bounding box center [63, 158] width 46 height 26
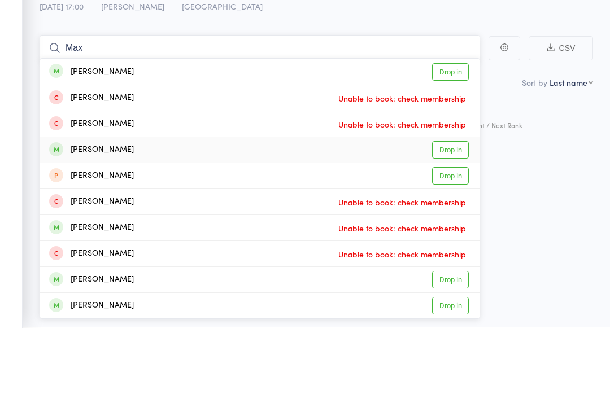
type input "Max"
click at [453, 213] on link "Drop in" at bounding box center [450, 222] width 37 height 18
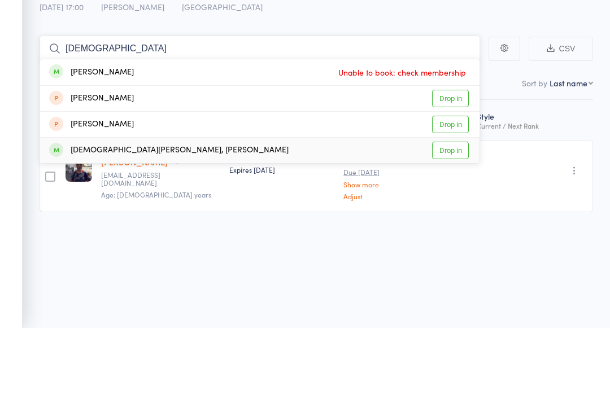
type input "Christ"
click at [452, 213] on link "Drop in" at bounding box center [450, 222] width 37 height 18
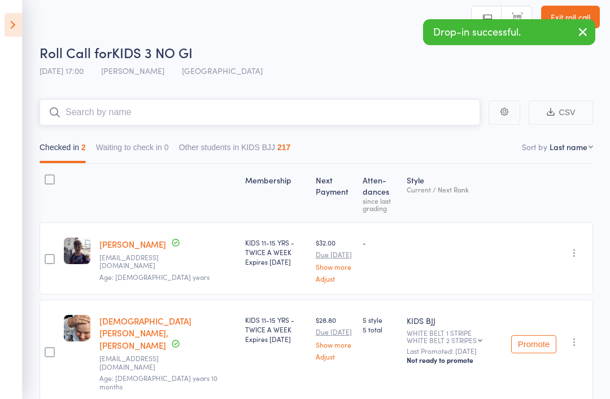
click at [239, 116] on input "search" at bounding box center [260, 112] width 441 height 26
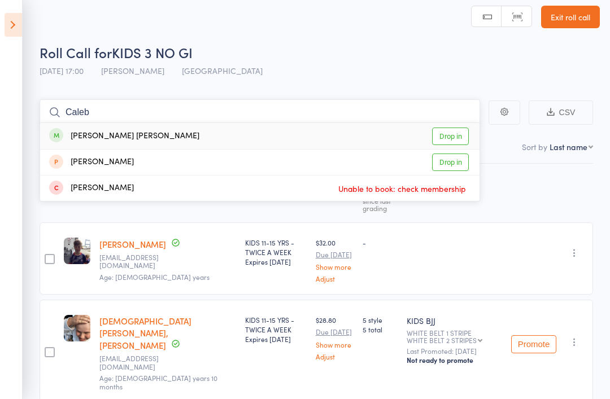
type input "Caleb"
click at [458, 137] on link "Drop in" at bounding box center [450, 137] width 37 height 18
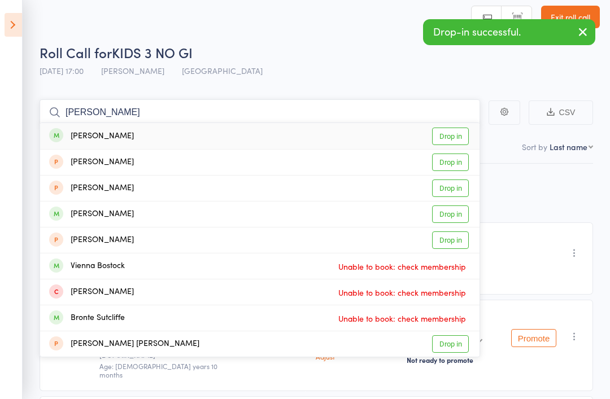
type input "Brock"
click at [447, 135] on link "Drop in" at bounding box center [450, 137] width 37 height 18
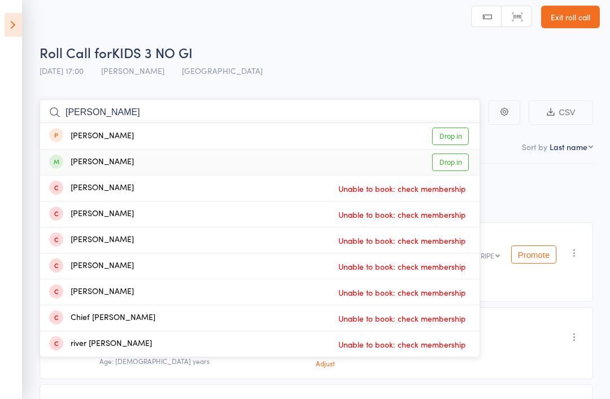
type input "Kai"
click at [456, 162] on link "Drop in" at bounding box center [450, 163] width 37 height 18
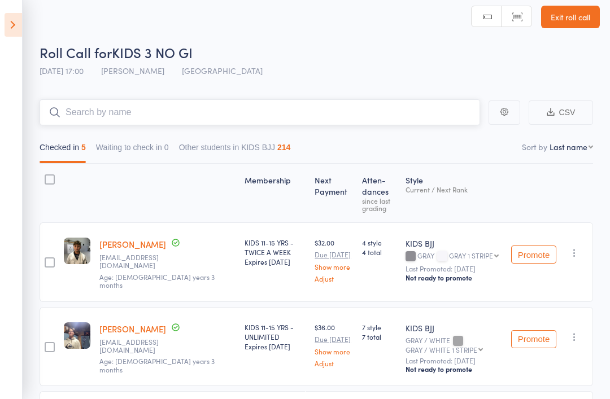
click at [188, 112] on input "search" at bounding box center [260, 112] width 441 height 26
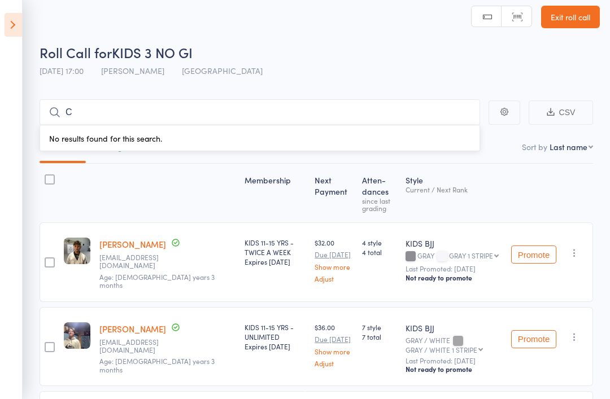
click at [416, 74] on div "Roll Call for KIDS 3 NO GI 15 Aug 17:00 Philipe Glazer Gold Coast GYM" at bounding box center [320, 63] width 560 height 40
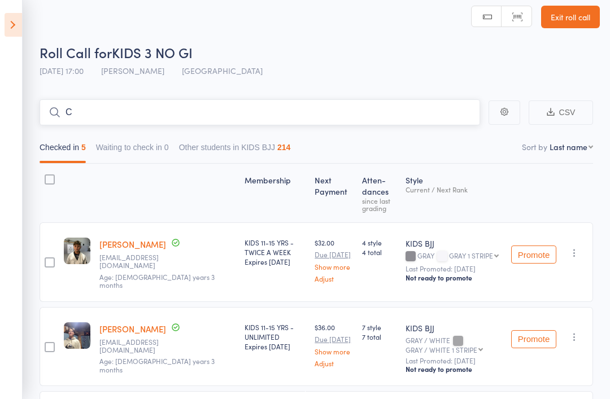
click at [74, 117] on input "C" at bounding box center [260, 112] width 441 height 26
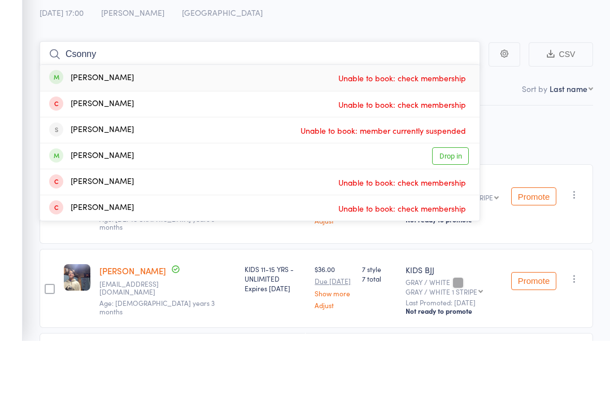
type input "Csonny"
click at [450, 206] on link "Drop in" at bounding box center [450, 215] width 37 height 18
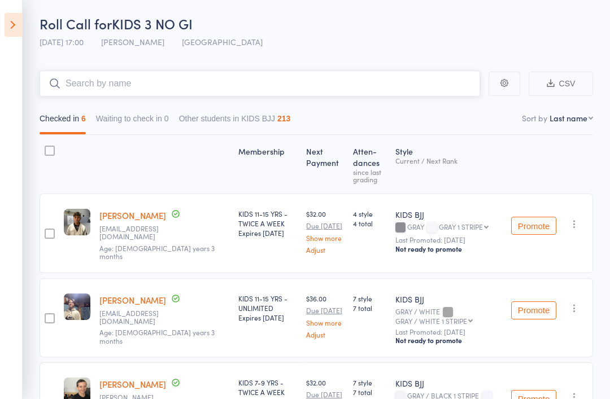
scroll to position [0, 0]
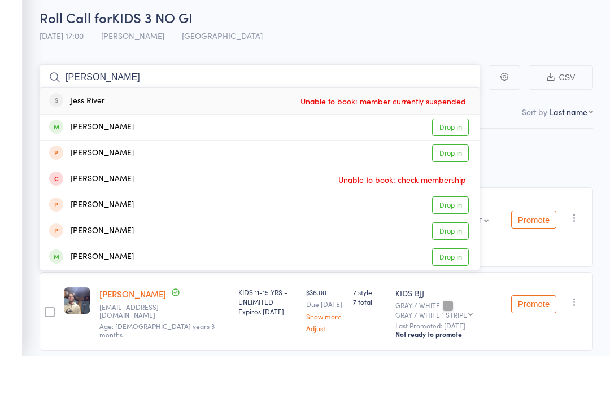
type input "Jess"
click at [453, 162] on link "Drop in" at bounding box center [450, 171] width 37 height 18
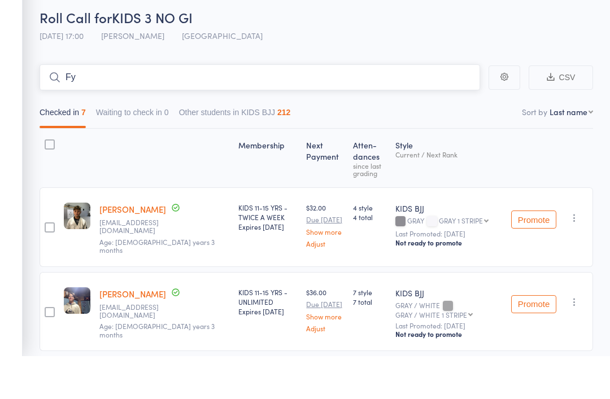
type input "F"
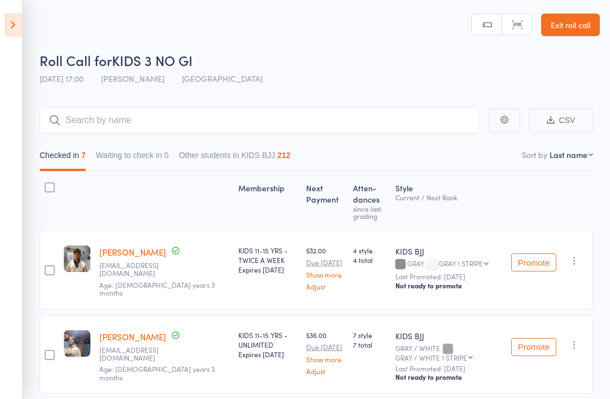
click at [12, 18] on icon at bounding box center [14, 25] width 18 height 24
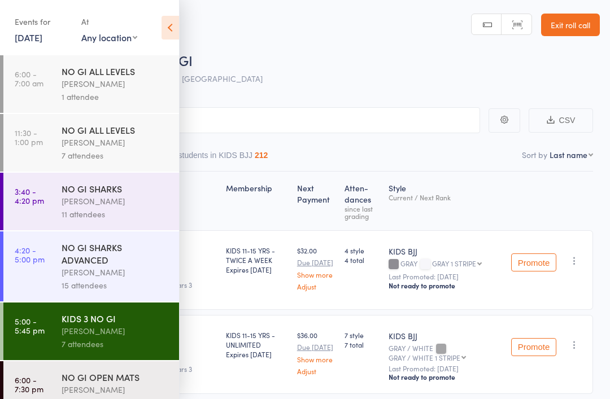
click at [105, 266] on div "NO GI SHARKS ADVANCED" at bounding box center [116, 253] width 108 height 25
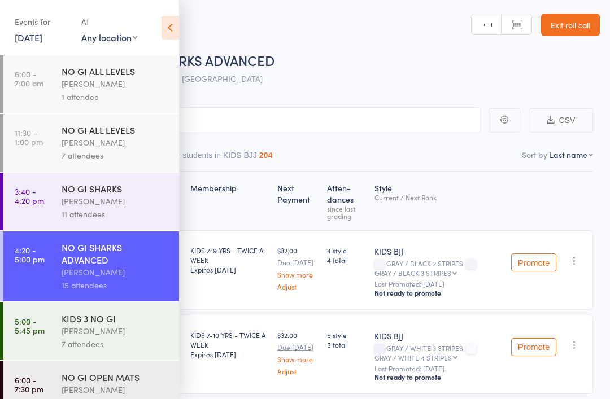
click at [177, 18] on icon at bounding box center [171, 28] width 18 height 24
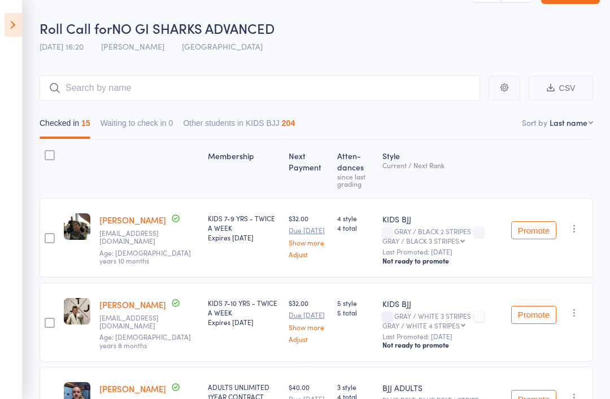
scroll to position [31, 0]
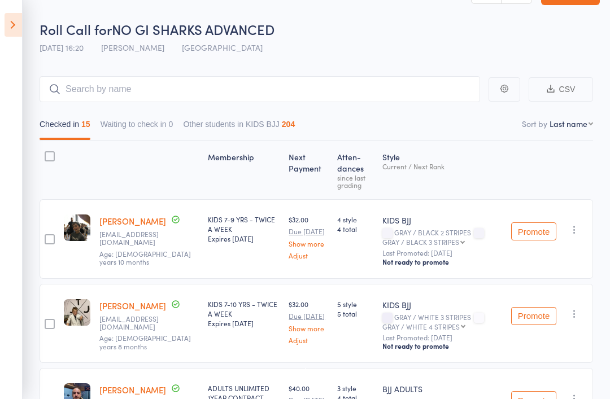
click at [480, 213] on div "KIDS BJJ GRAY / BLACK 2 STRIPES GRAY / BLACK 3 STRIPES GRAY / BLACK 3 STRIPES G…" at bounding box center [442, 239] width 129 height 80
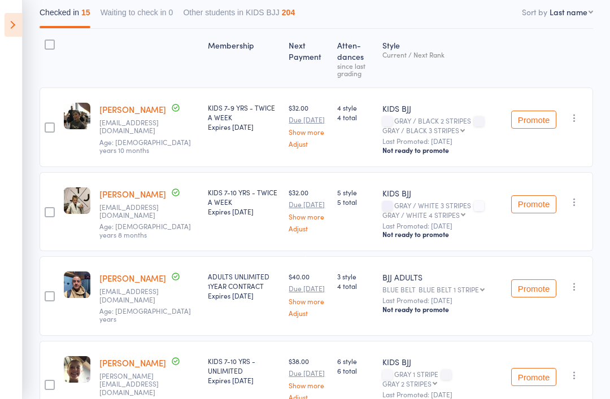
scroll to position [0, 0]
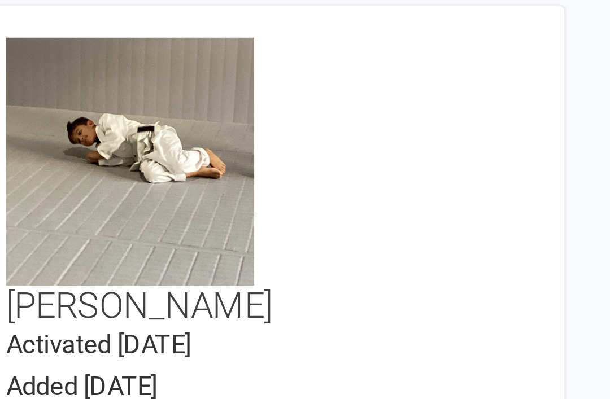
click at [54, 103] on contact-information "upload photo change photo Luca Filingeri Activated 2 June, 2025 Added 2 June, 2…" at bounding box center [138, 255] width 169 height 404
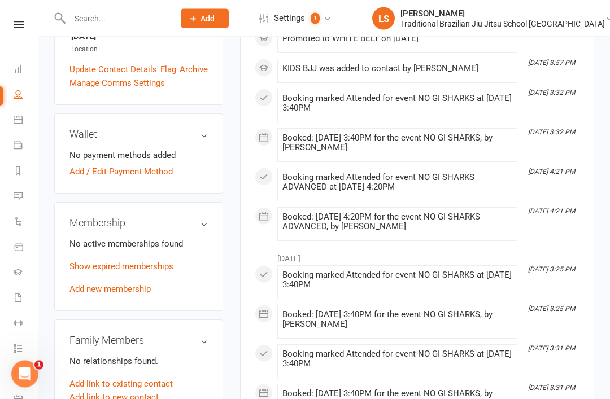
scroll to position [334, 0]
click at [130, 237] on membership-list "No active memberships found Show expired memberships Add new membership" at bounding box center [138, 265] width 138 height 57
click at [128, 262] on link "Show expired memberships" at bounding box center [121, 267] width 104 height 10
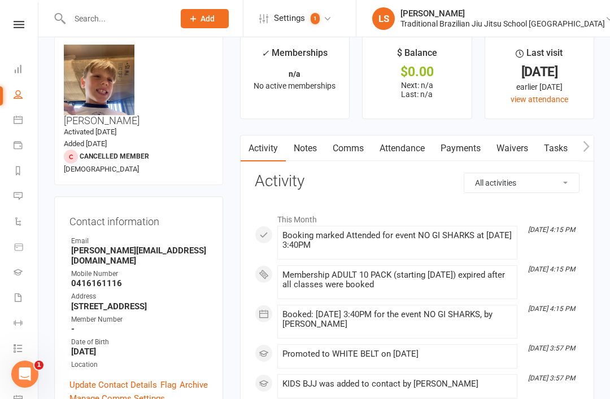
scroll to position [19, 0]
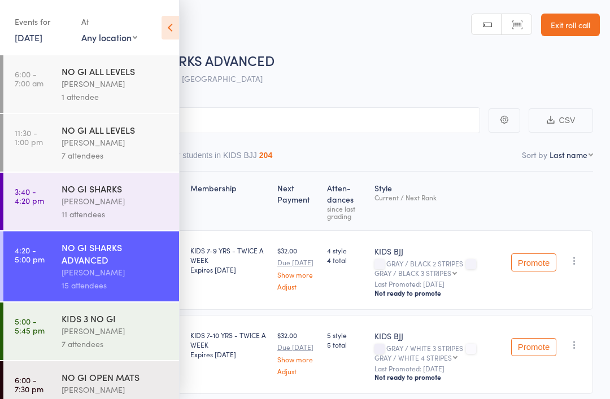
click at [159, 13] on div "Events for [DATE] [DATE] [DATE] Sun Mon Tue Wed Thu Fri Sat 31 27 28 29 30 31 0…" at bounding box center [89, 28] width 179 height 57
click at [159, 34] on div "Events for [DATE] [DATE] [DATE] Sun Mon Tue Wed Thu Fri Sat 31 27 28 29 30 31 0…" at bounding box center [89, 28] width 179 height 57
click at [173, 26] on icon at bounding box center [171, 28] width 18 height 24
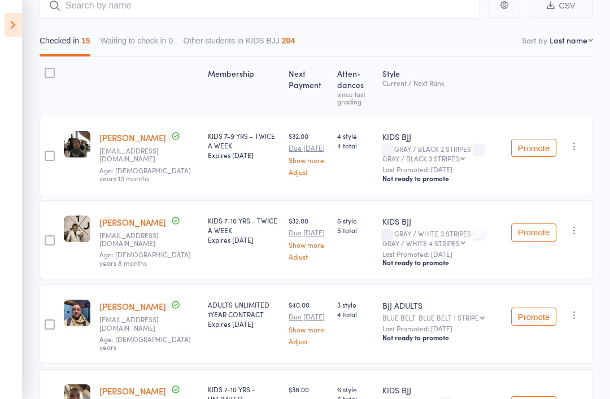
scroll to position [114, 0]
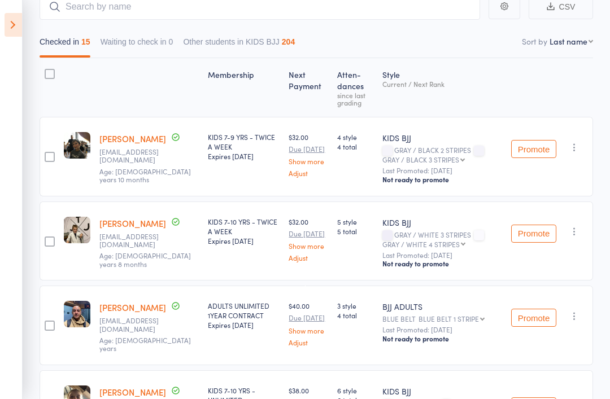
click at [237, 197] on div "KIDS 7-9 YRS - TWICE A WEEK Expires [DATE]" at bounding box center [243, 157] width 81 height 80
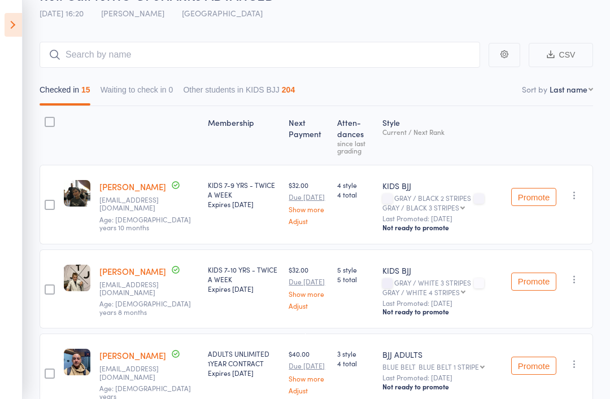
scroll to position [0, 0]
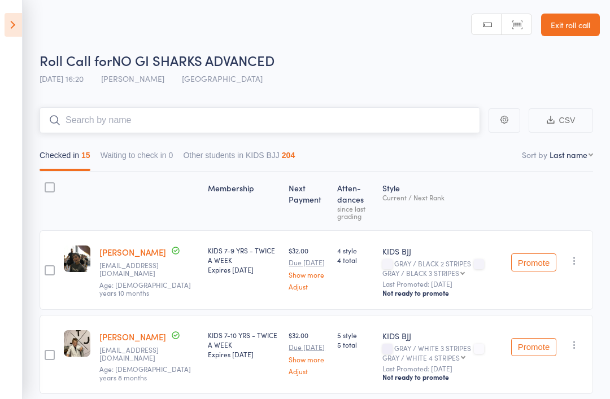
click at [336, 111] on input "search" at bounding box center [260, 120] width 441 height 26
type input "Leo"
click at [438, 86] on div "Roll Call for NO GI SHARKS ADVANCED 15 Aug 16:20 Philipe Glazer Gold Coast GYM" at bounding box center [320, 71] width 560 height 40
click at [108, 113] on input "Leo" at bounding box center [260, 120] width 441 height 26
click at [445, 108] on input "search" at bounding box center [260, 120] width 441 height 26
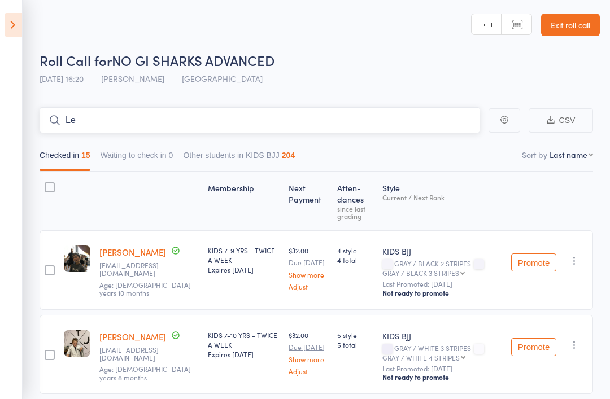
type input "Leo"
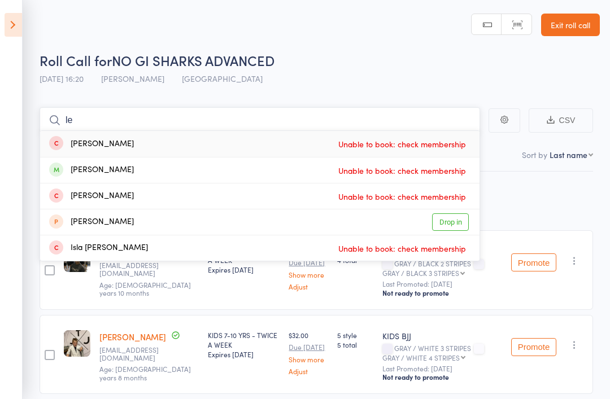
type input "l"
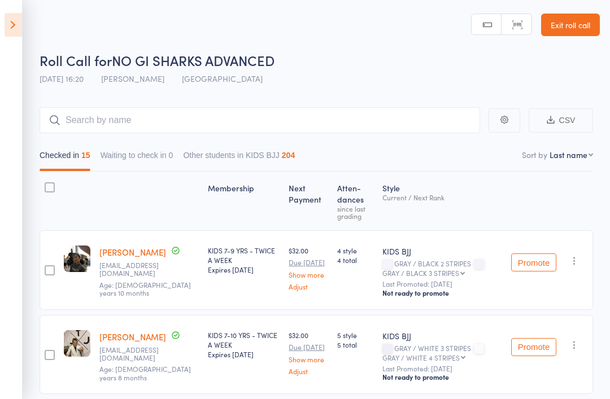
click at [21, 27] on icon at bounding box center [14, 25] width 18 height 24
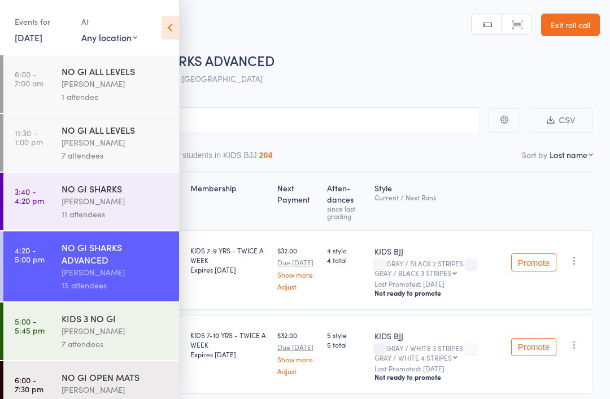
click at [71, 338] on div "Philipe Glazer" at bounding box center [116, 331] width 108 height 13
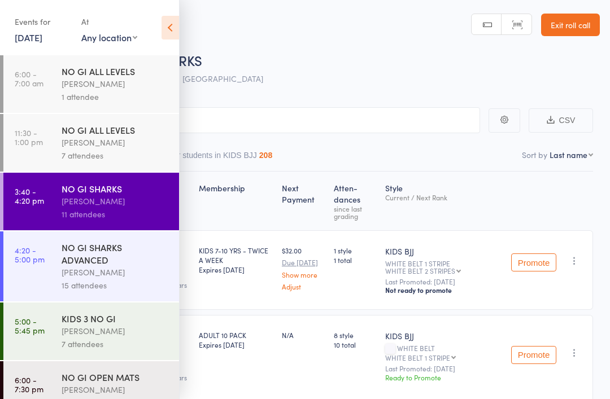
click at [175, 26] on icon at bounding box center [171, 28] width 18 height 24
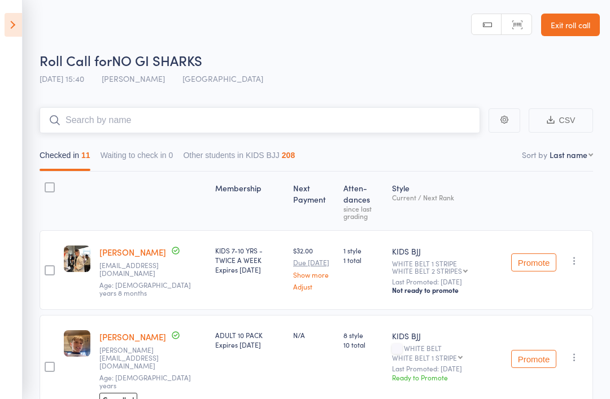
click at [294, 126] on input "search" at bounding box center [260, 120] width 441 height 26
type input "Leo"
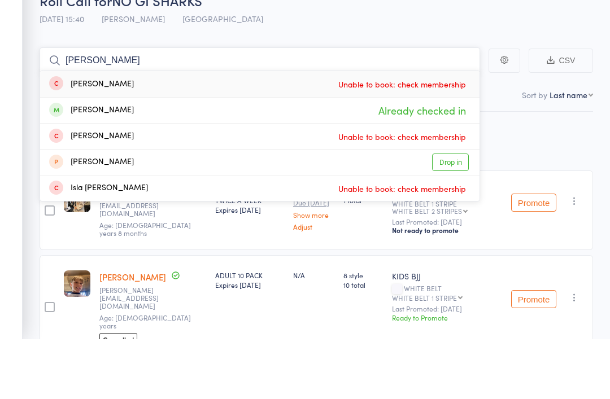
type input "leo"
click at [66, 164] on div "[PERSON_NAME]" at bounding box center [91, 170] width 85 height 13
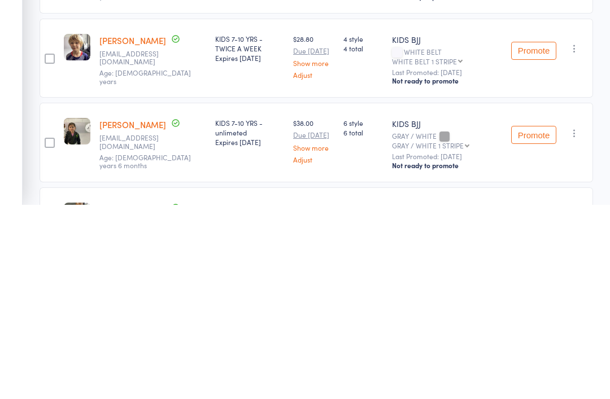
scroll to position [751, 0]
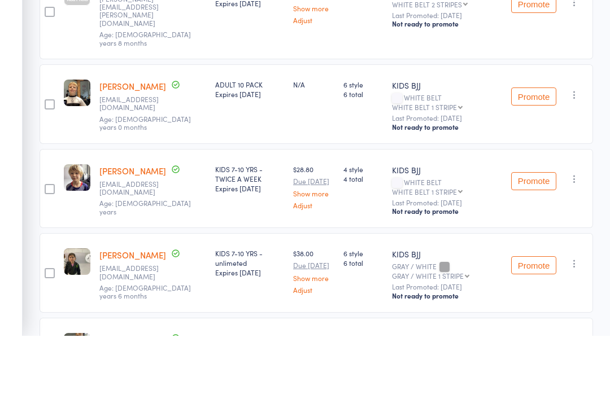
click at [144, 228] on link "[PERSON_NAME]" at bounding box center [132, 234] width 67 height 12
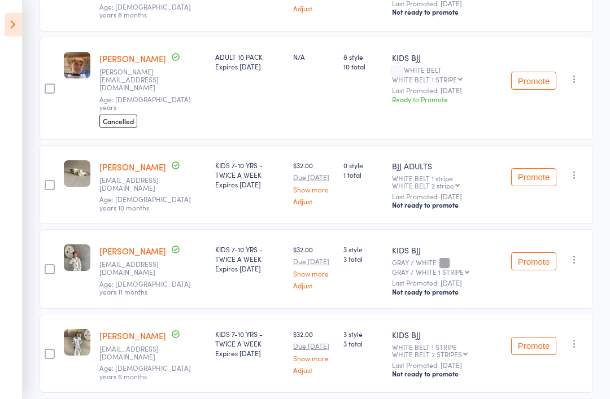
scroll to position [0, 0]
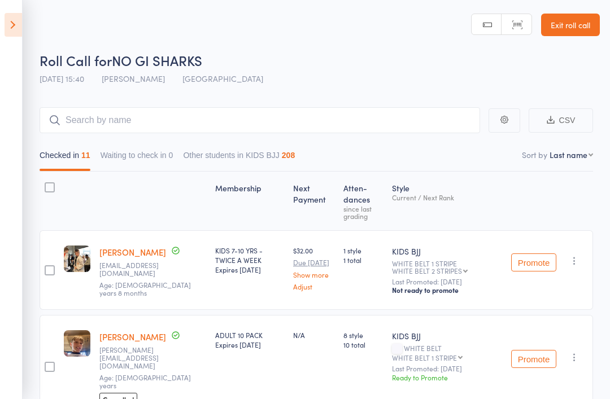
click at [8, 15] on icon at bounding box center [14, 25] width 18 height 24
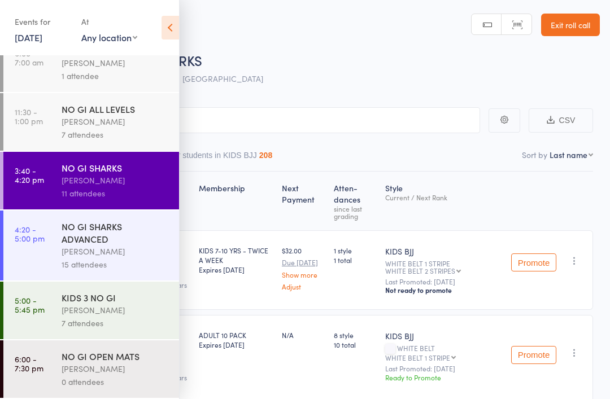
scroll to position [29, 0]
click at [114, 306] on div "Philipe Glazer" at bounding box center [116, 310] width 108 height 13
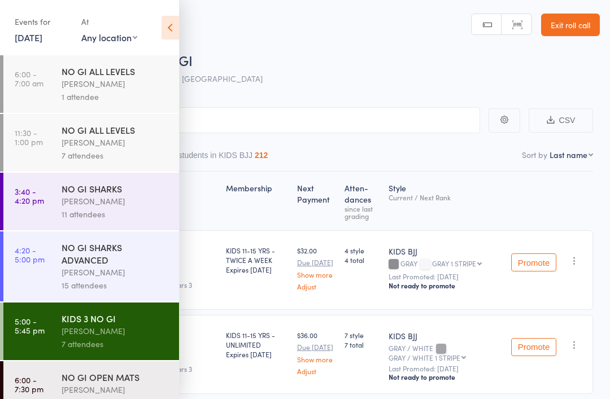
click at [171, 24] on icon at bounding box center [171, 28] width 18 height 24
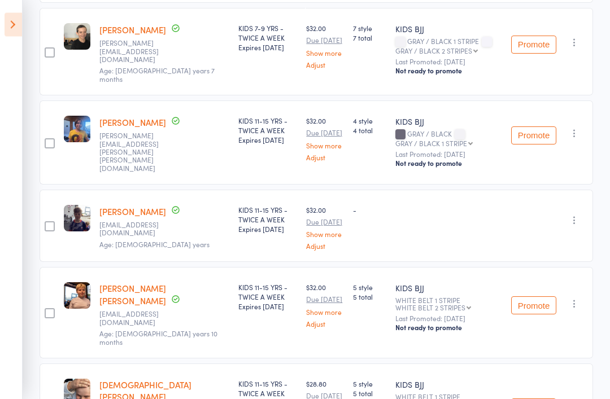
scroll to position [419, 0]
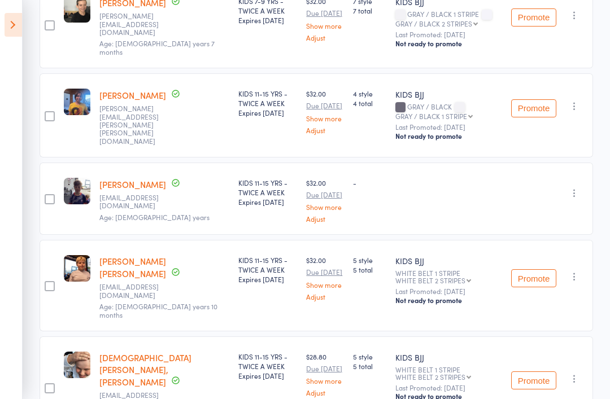
click at [120, 179] on link "[PERSON_NAME]" at bounding box center [132, 185] width 67 height 12
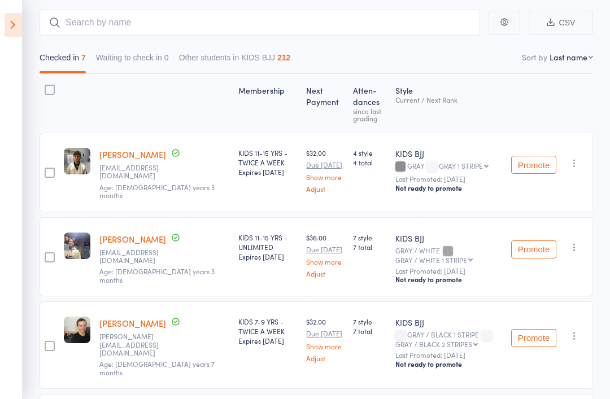
scroll to position [98, 0]
click at [231, 20] on input "search" at bounding box center [260, 22] width 441 height 26
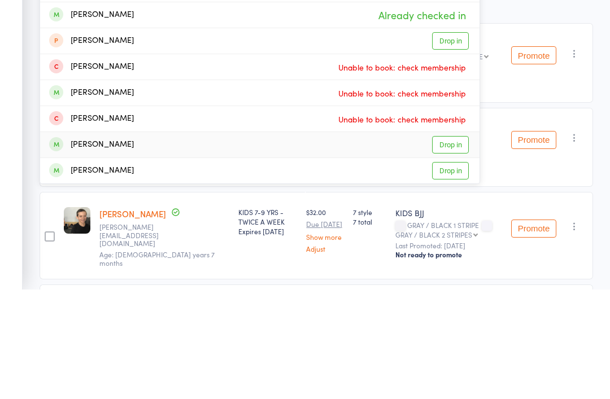
type input "Max"
click at [446, 246] on link "Drop in" at bounding box center [450, 255] width 37 height 18
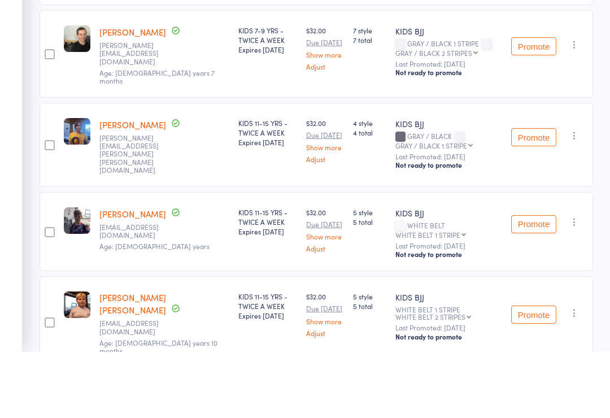
scroll to position [474, 0]
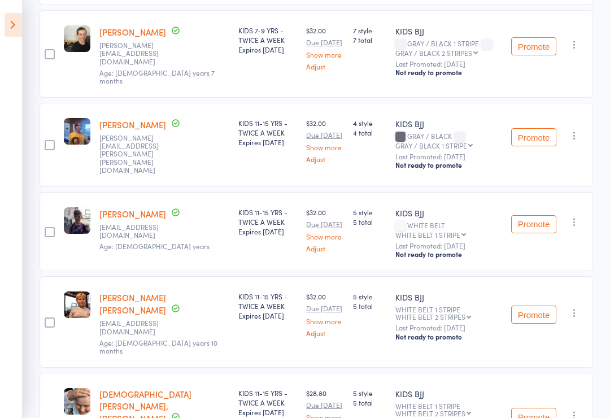
click at [166, 242] on small "Age: 44 years" at bounding box center [164, 246] width 130 height 8
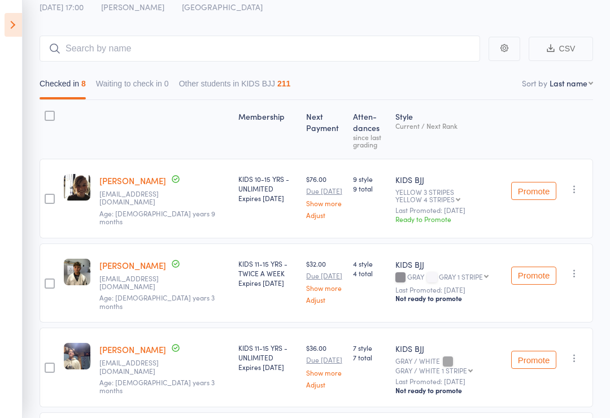
scroll to position [0, 0]
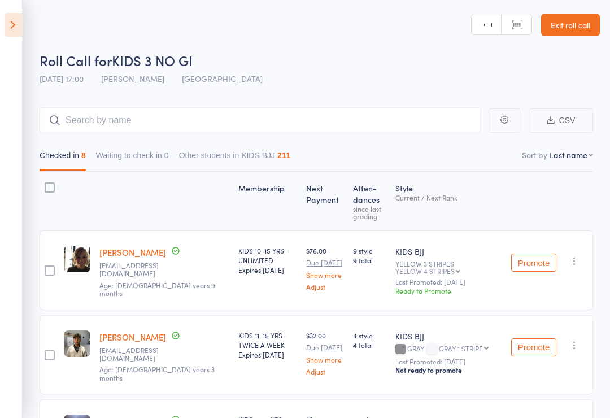
click at [14, 27] on icon at bounding box center [14, 25] width 18 height 24
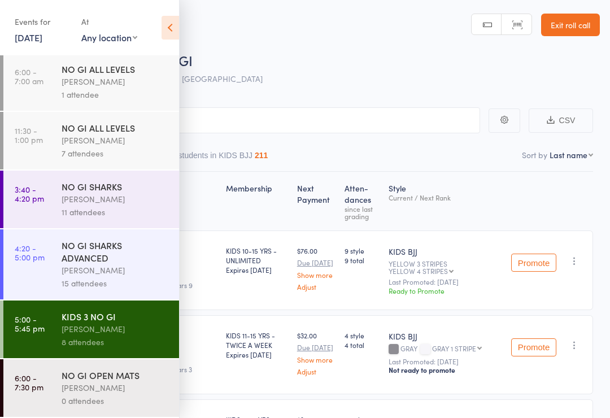
scroll to position [10, 0]
click at [85, 193] on div "Philipe Glazer" at bounding box center [116, 199] width 108 height 13
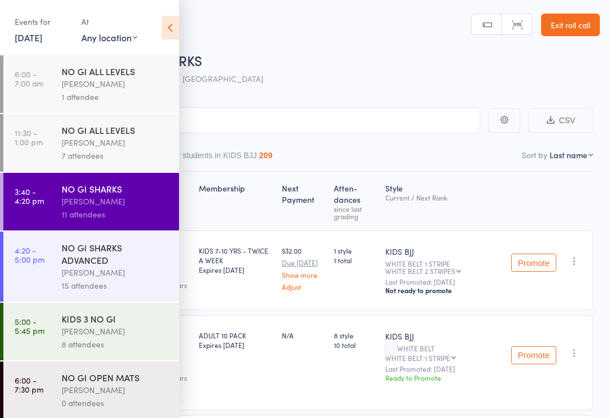
click at [166, 29] on icon at bounding box center [171, 28] width 18 height 24
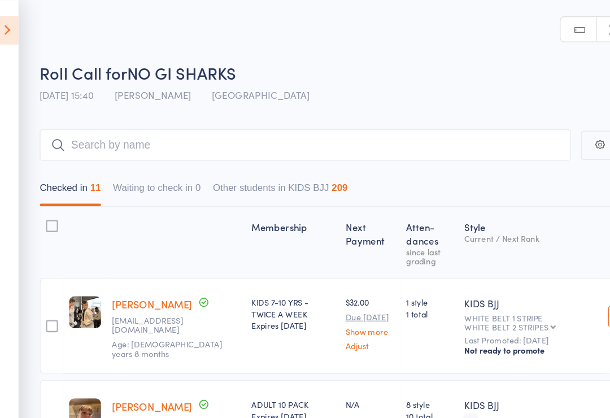
click at [5, 20] on icon at bounding box center [14, 25] width 18 height 24
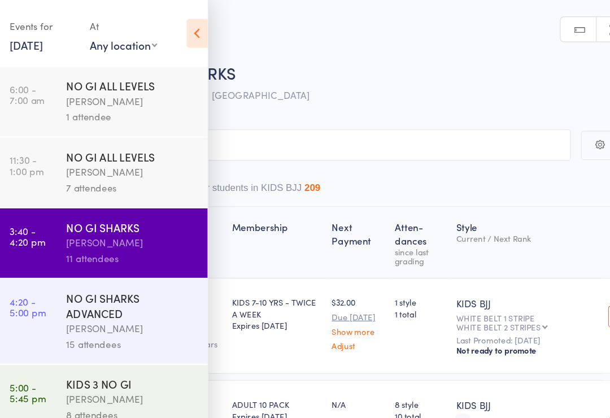
click at [100, 252] on div "NO GI SHARKS ADVANCED" at bounding box center [116, 253] width 108 height 25
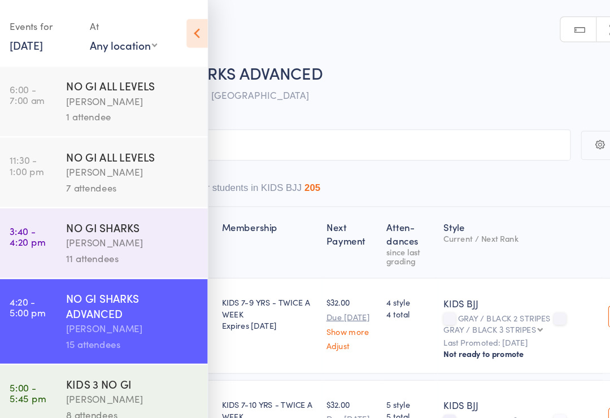
click at [164, 24] on icon at bounding box center [171, 28] width 18 height 24
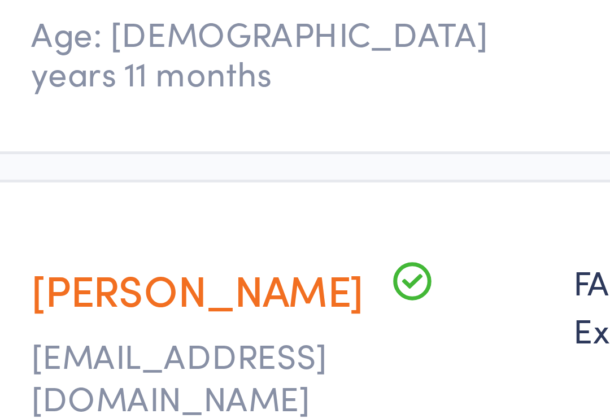
scroll to position [463, 0]
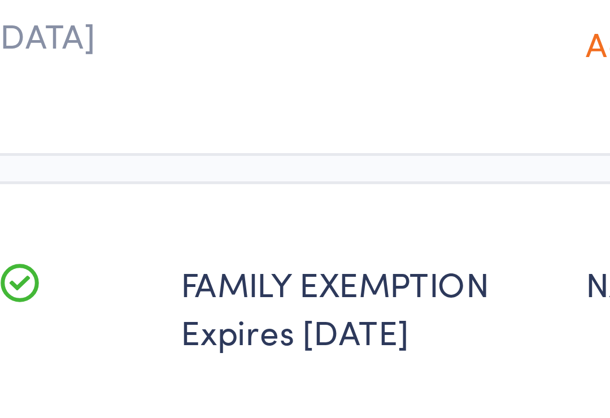
click at [203, 367] on div "FAMILY EXEMPTION Expires Apr 30, 2034" at bounding box center [243, 407] width 81 height 80
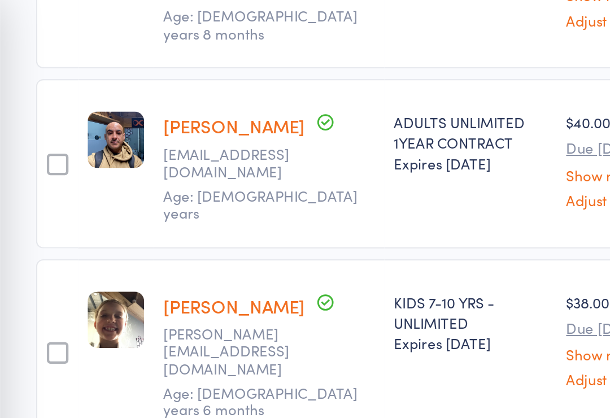
scroll to position [192, 0]
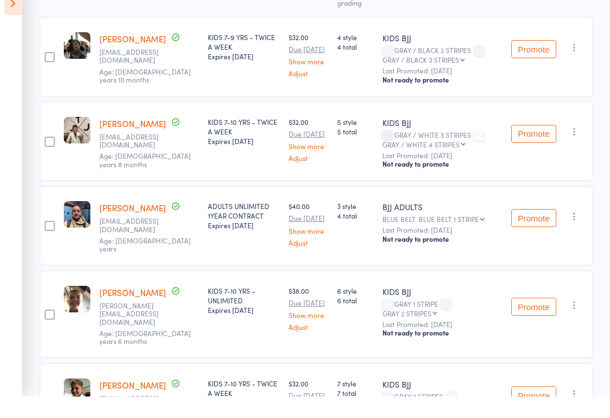
click at [7, 13] on icon at bounding box center [14, 25] width 18 height 24
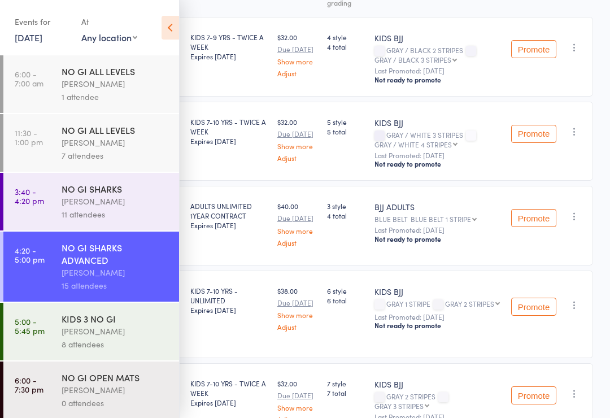
click at [118, 332] on div "Philipe Glazer" at bounding box center [116, 331] width 108 height 13
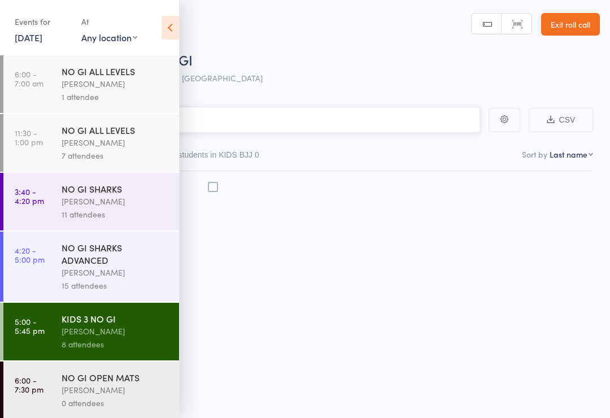
scroll to position [8, 0]
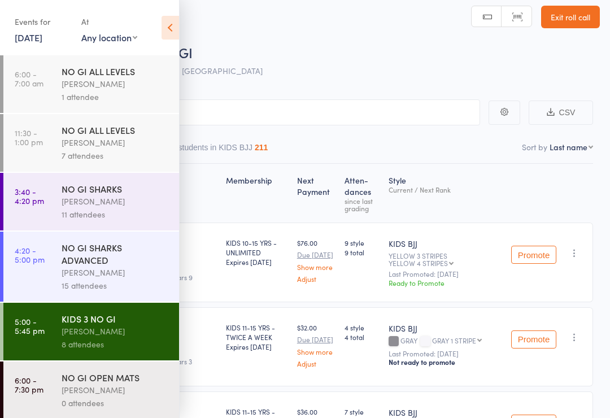
click at [77, 201] on div "Philipe Glazer" at bounding box center [116, 201] width 108 height 13
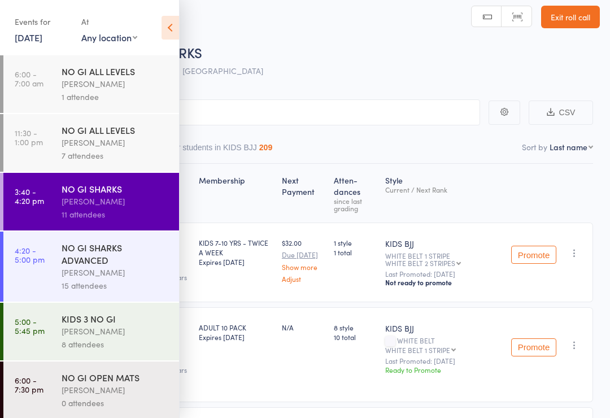
click at [164, 27] on icon at bounding box center [171, 28] width 18 height 24
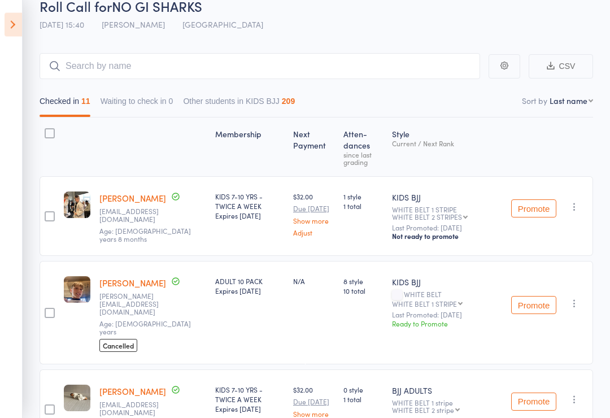
scroll to position [54, 0]
click at [131, 54] on input "search" at bounding box center [260, 66] width 441 height 26
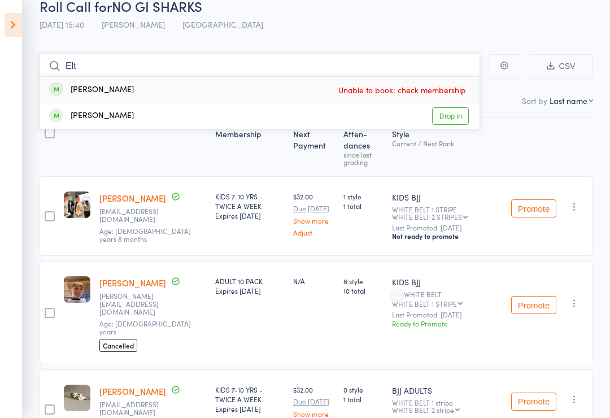
type input "Elt"
click at [194, 98] on div "Elton ARDERNE Unable to book: check membership" at bounding box center [260, 90] width 440 height 26
type input "E"
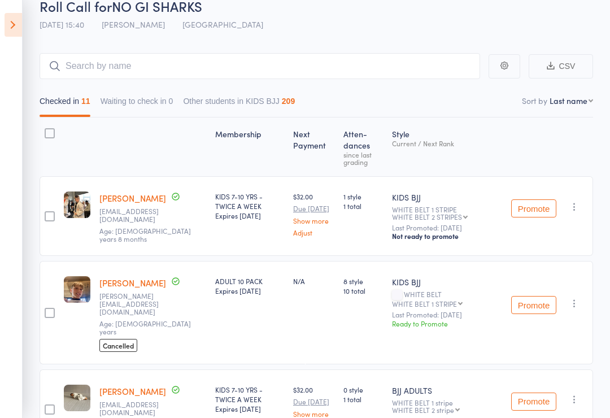
click at [7, 24] on icon at bounding box center [14, 25] width 18 height 24
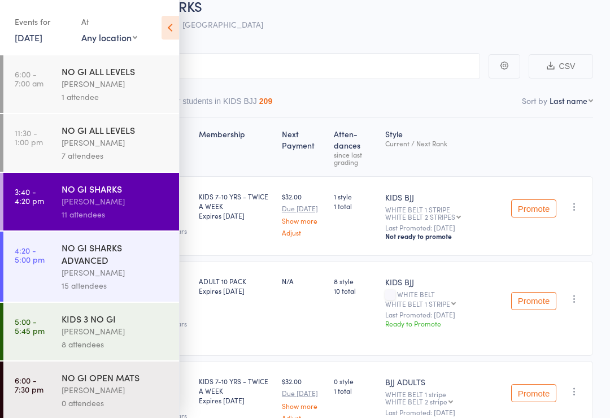
click at [104, 383] on div "NO GI OPEN MATS" at bounding box center [116, 377] width 108 height 12
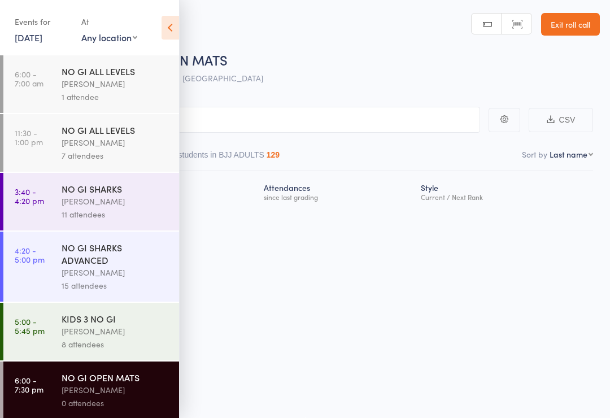
scroll to position [8, 0]
click at [166, 35] on icon at bounding box center [171, 28] width 18 height 24
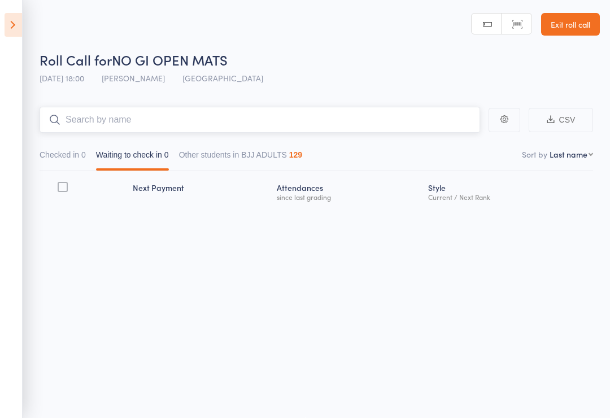
click at [197, 107] on input "search" at bounding box center [260, 120] width 441 height 26
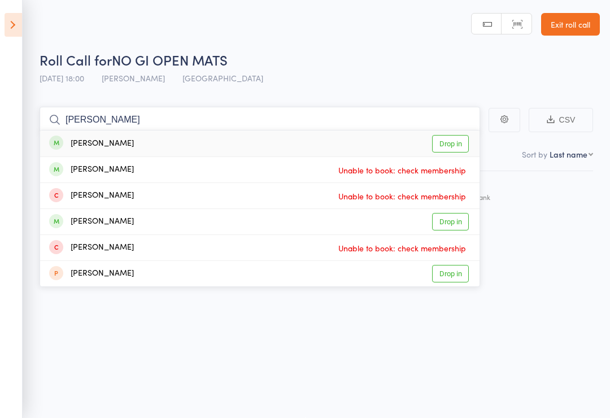
type input "Elton"
click at [447, 135] on link "Drop in" at bounding box center [450, 144] width 37 height 18
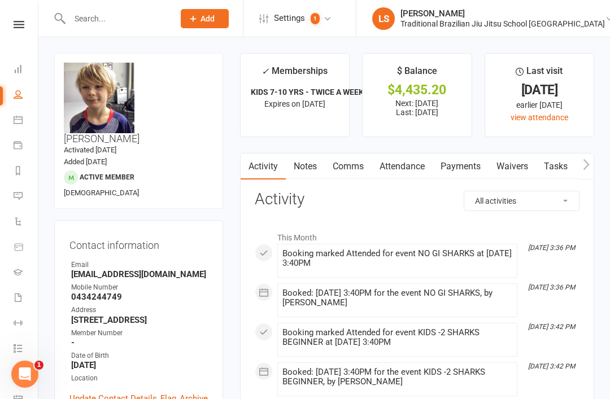
click at [115, 392] on link "Update Contact Details" at bounding box center [113, 399] width 88 height 14
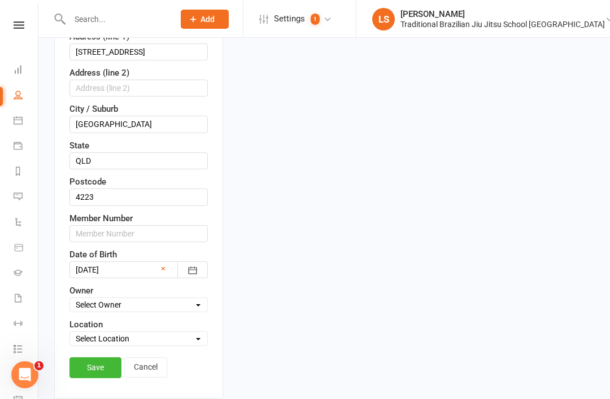
scroll to position [367, 0]
click at [195, 265] on icon "button" at bounding box center [192, 270] width 11 height 11
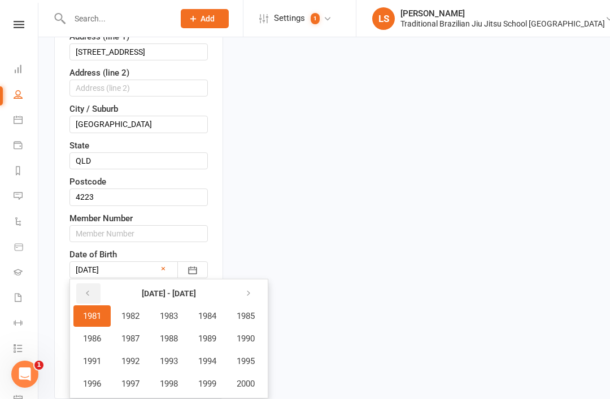
click at [93, 284] on button "button" at bounding box center [88, 294] width 24 height 20
click at [253, 289] on icon "button" at bounding box center [249, 293] width 8 height 9
click at [259, 284] on button "button" at bounding box center [249, 294] width 24 height 20
click at [255, 357] on span "2015" at bounding box center [246, 362] width 18 height 10
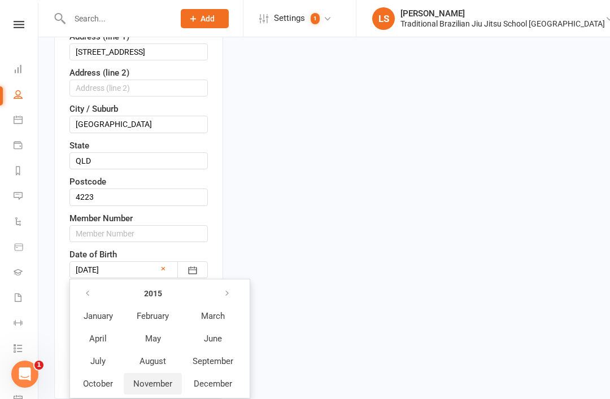
click at [155, 379] on span "November" at bounding box center [152, 384] width 39 height 10
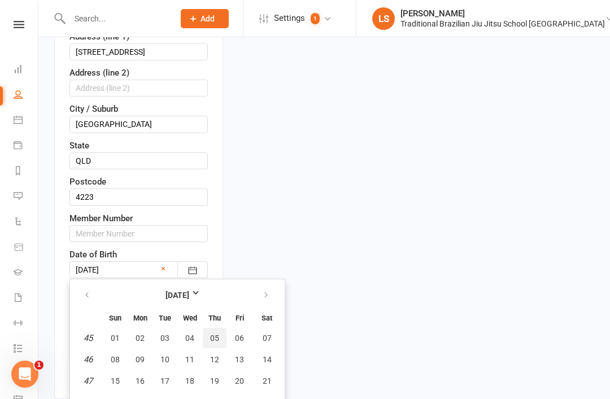
click at [219, 328] on button "05" at bounding box center [215, 338] width 24 height 20
type input "05 Nov 2015"
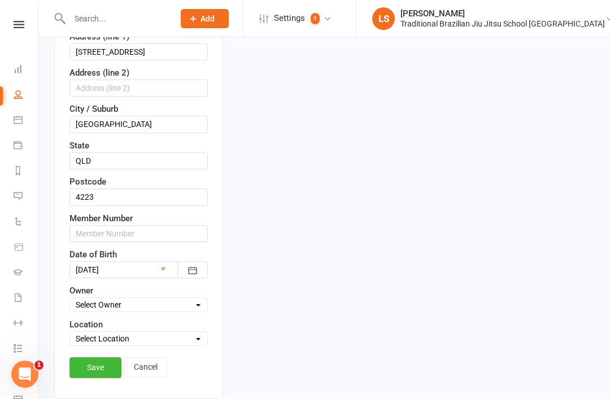
click at [97, 358] on link "Save" at bounding box center [95, 368] width 52 height 20
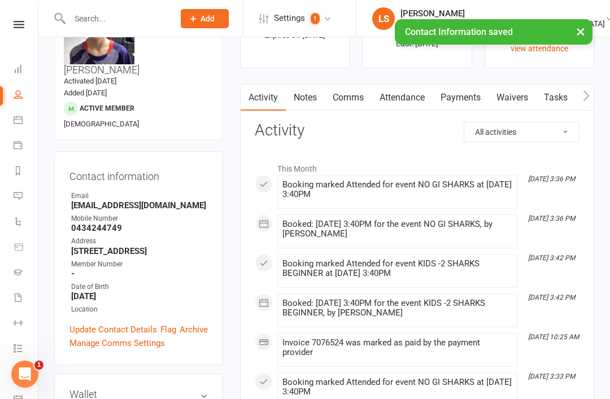
scroll to position [0, 0]
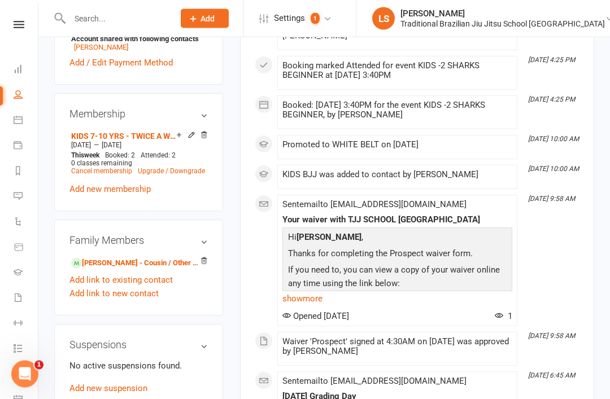
scroll to position [465, 0]
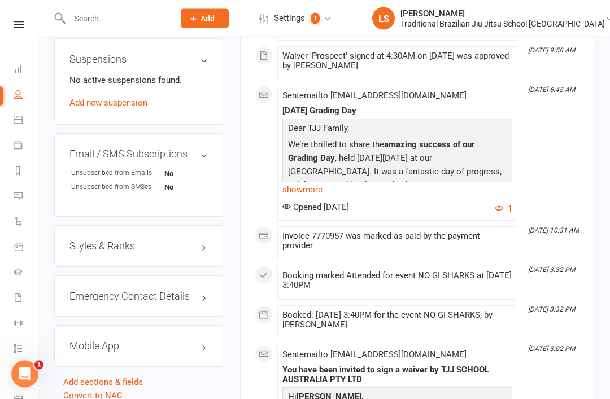
click at [173, 241] on h3 "Styles & Ranks" at bounding box center [138, 246] width 138 height 11
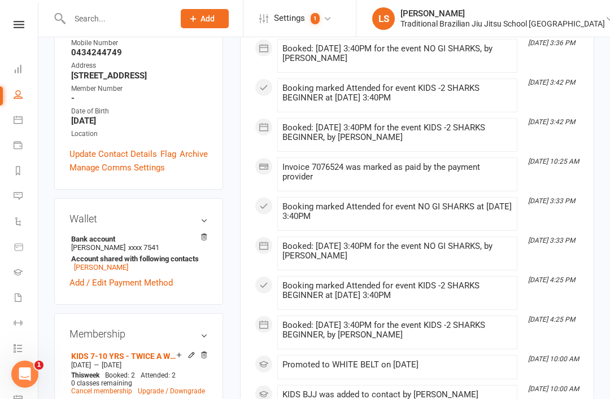
scroll to position [0, 0]
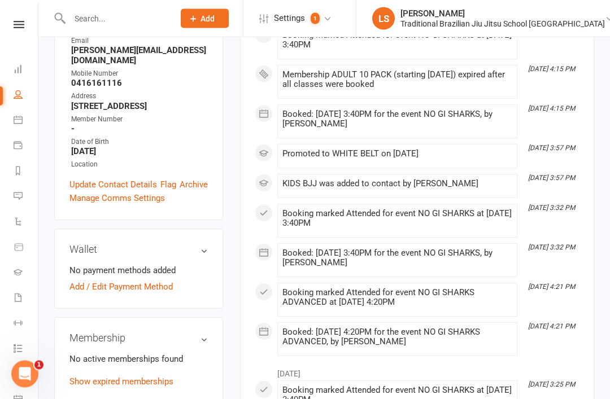
scroll to position [219, 0]
click at [154, 377] on link "Show expired memberships" at bounding box center [121, 382] width 104 height 10
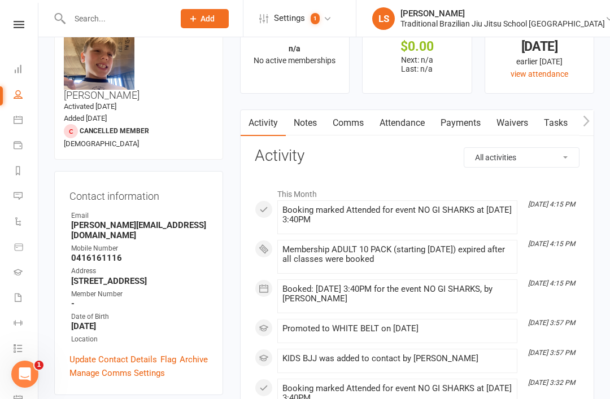
scroll to position [41, 0]
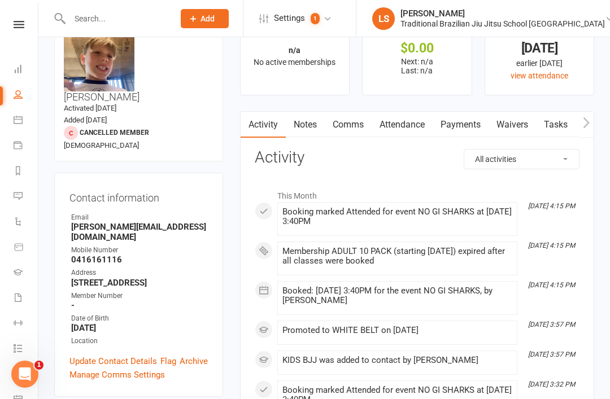
click at [342, 127] on link "Comms" at bounding box center [348, 125] width 47 height 26
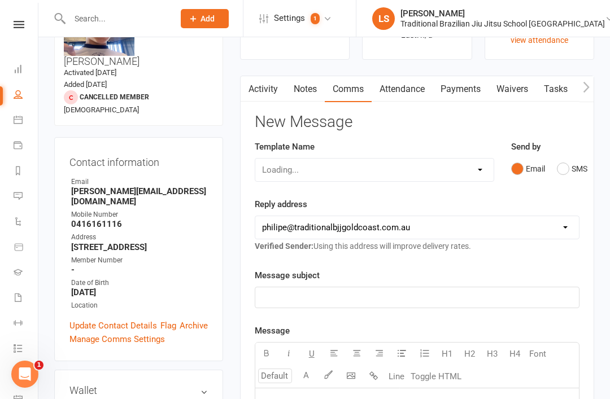
scroll to position [78, 0]
click at [300, 96] on link "Notes" at bounding box center [305, 89] width 39 height 26
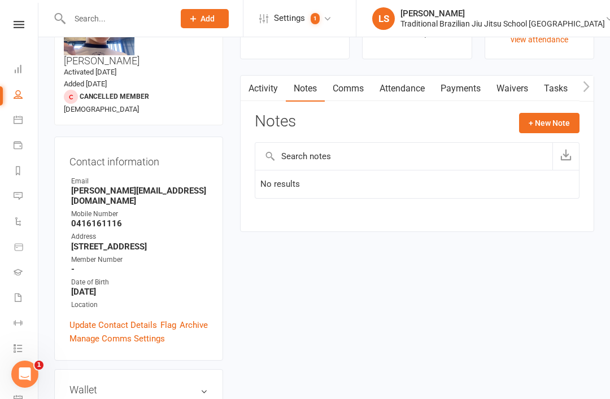
click at [10, 298] on li "Waivers" at bounding box center [19, 298] width 38 height 25
click at [24, 294] on link "Waivers" at bounding box center [26, 298] width 25 height 25
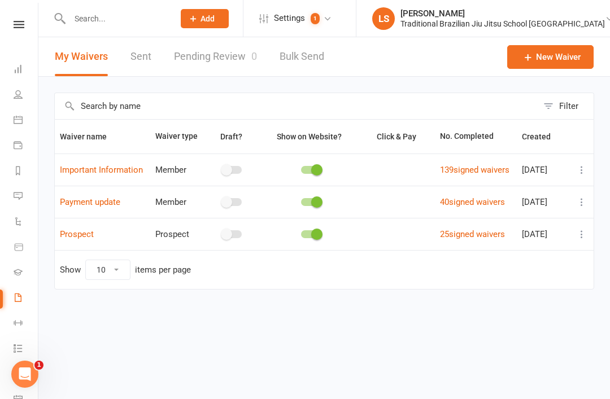
click at [6, 257] on li "Product Sales" at bounding box center [19, 248] width 38 height 25
click at [22, 244] on icon at bounding box center [19, 247] width 10 height 10
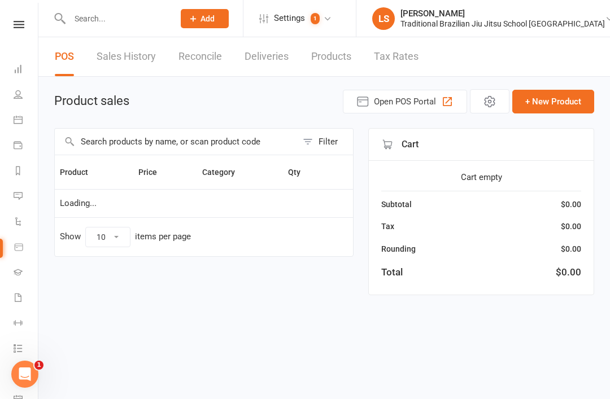
click at [19, 222] on icon at bounding box center [18, 221] width 9 height 9
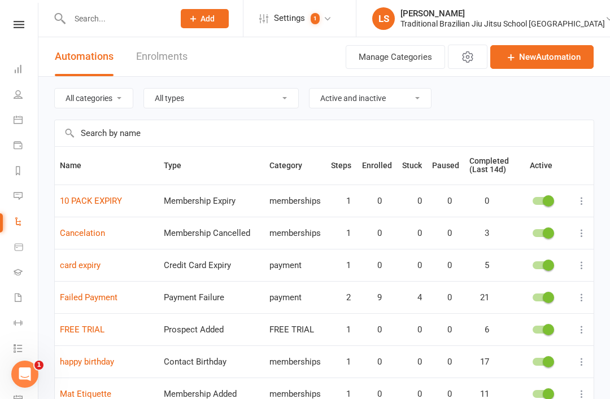
click at [94, 198] on link "10 PACK EXPIRY" at bounding box center [91, 201] width 62 height 10
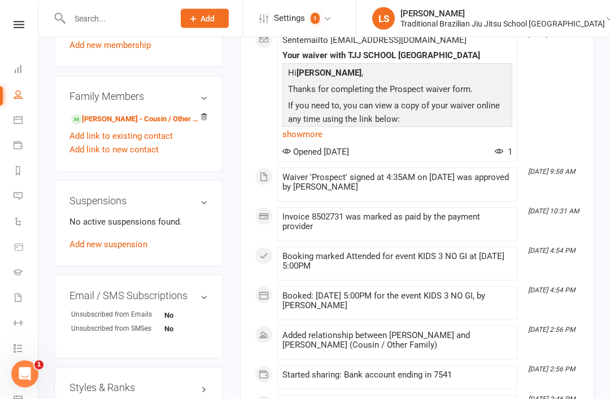
click at [120, 383] on h3 "Styles & Ranks" at bounding box center [138, 388] width 138 height 11
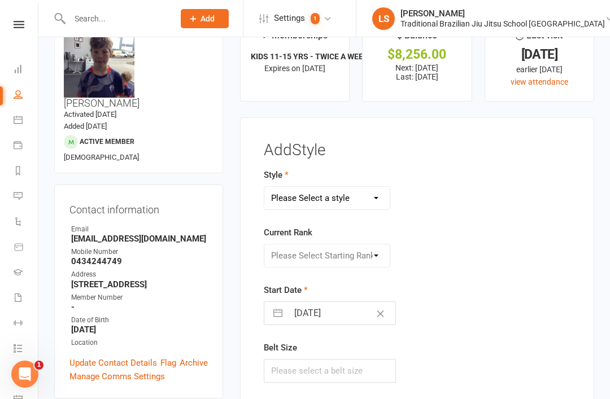
scroll to position [0, 0]
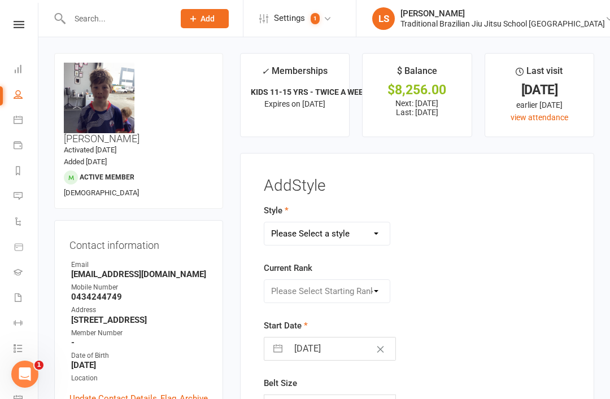
click at [276, 353] on button "button" at bounding box center [278, 349] width 20 height 23
select select "6"
select select "2025"
select select "7"
select select "2025"
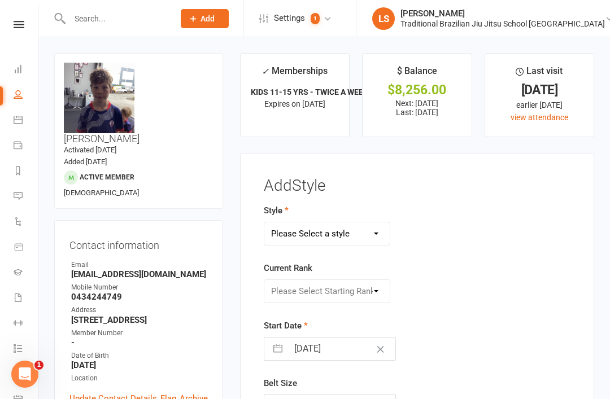
select select "8"
select select "2025"
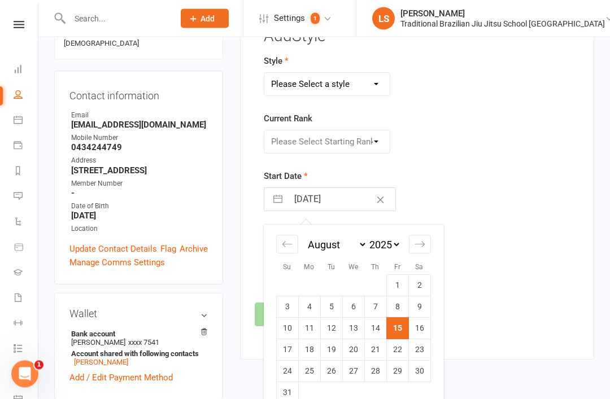
click at [284, 250] on div "Move backward to switch to the previous month." at bounding box center [287, 245] width 22 height 19
select select "5"
select select "2025"
click at [330, 377] on td "29" at bounding box center [331, 370] width 22 height 21
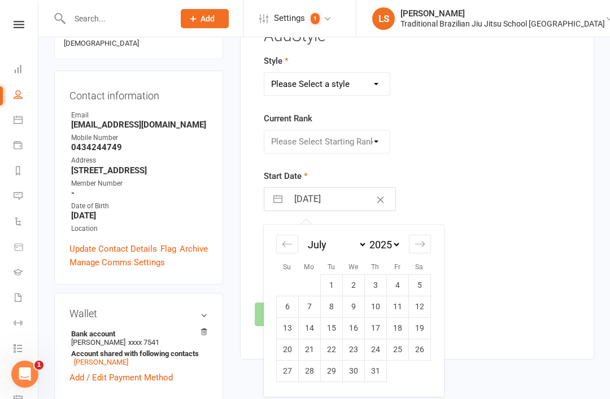
type input "[DATE]"
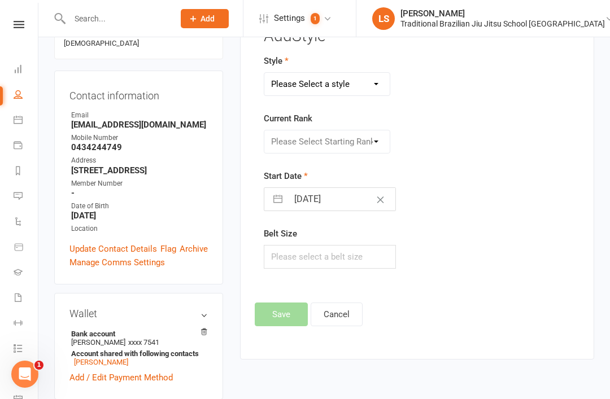
click at [353, 86] on select "Please Select a style BJJ ADULTS HOLLIDAYS KIDS BJJ" at bounding box center [327, 84] width 126 height 23
select select "2859"
click at [346, 144] on select "Please Select Starting Rank WHITE BELT WHITE BELT 1 STRIPE WHITE BELT 2 STRIPES…" at bounding box center [327, 142] width 126 height 23
select select "30415"
click at [282, 312] on button "Save" at bounding box center [281, 315] width 53 height 24
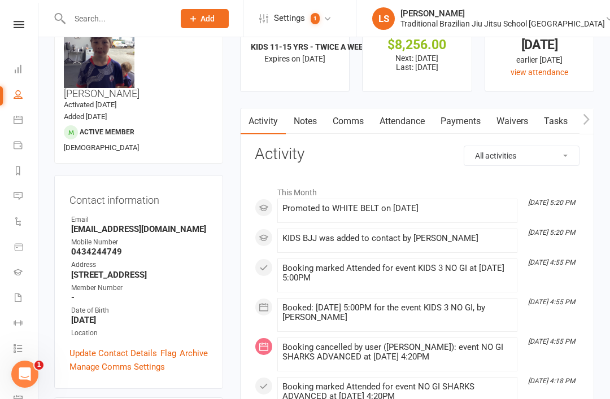
scroll to position [0, 0]
